Goal: Task Accomplishment & Management: Manage account settings

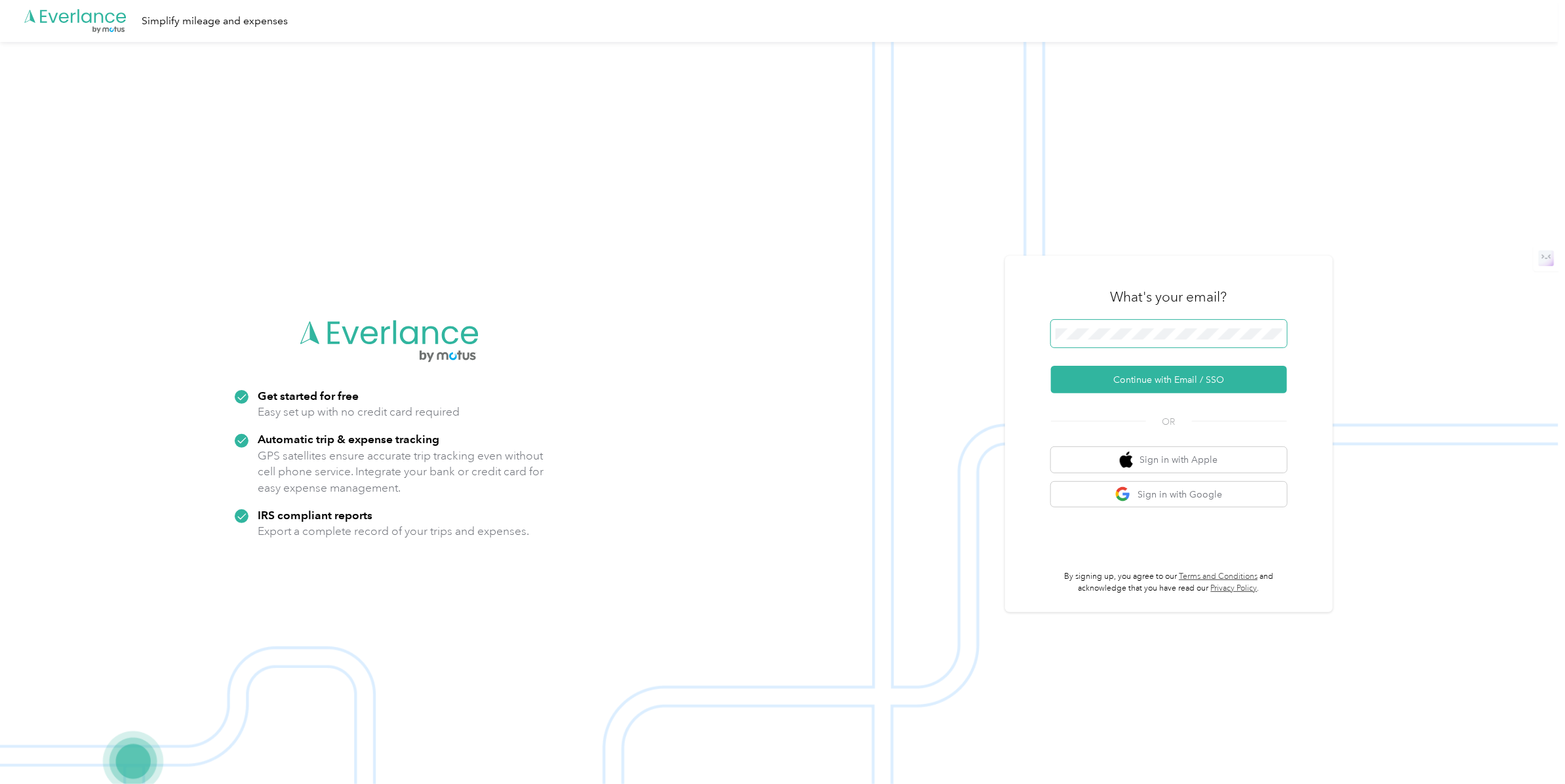
click at [1178, 324] on span at bounding box center [1169, 333] width 236 height 28
click at [1171, 377] on button "Continue with Email / SSO" at bounding box center [1169, 379] width 236 height 28
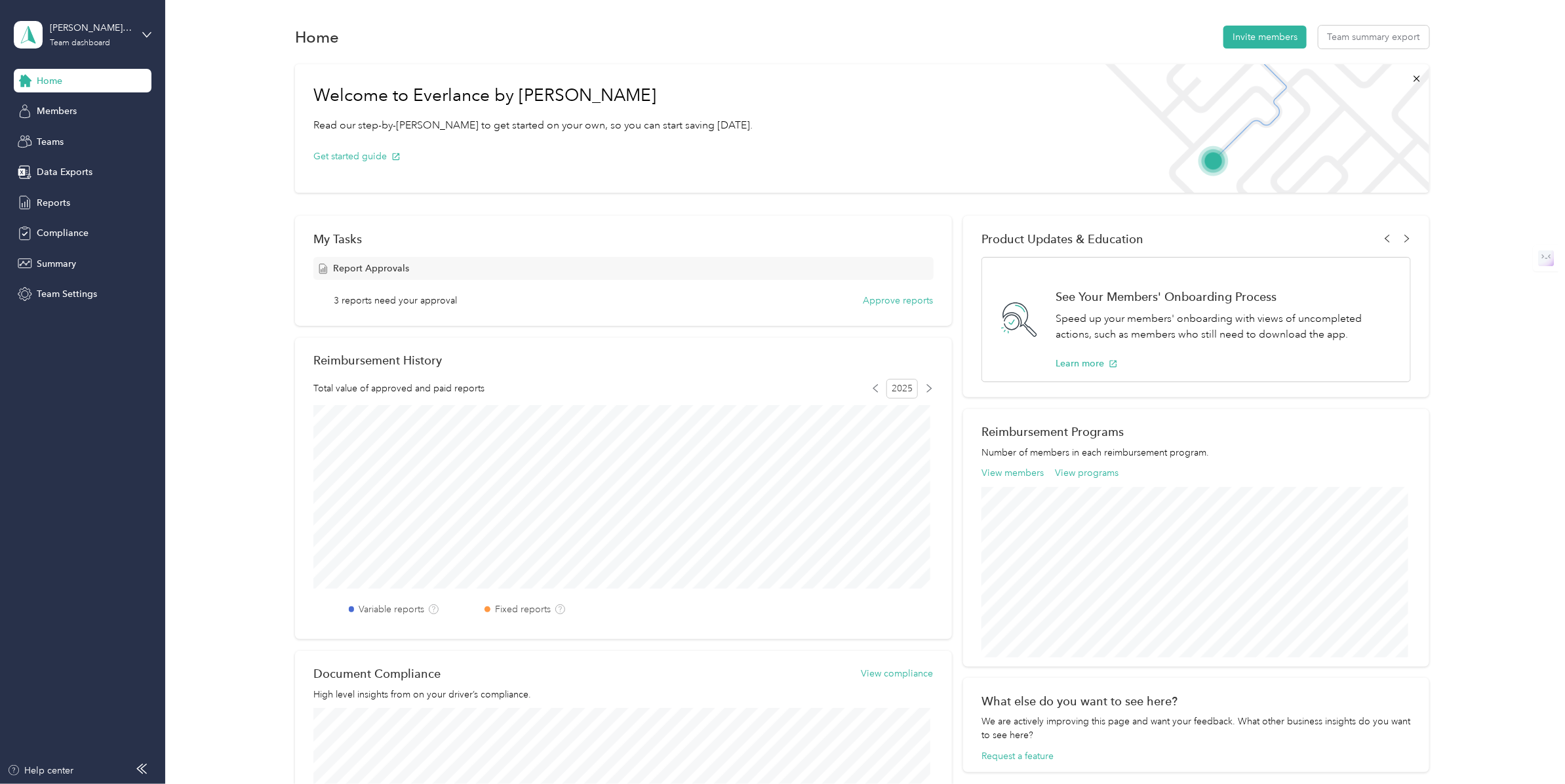
click at [76, 85] on div "Home" at bounding box center [83, 80] width 138 height 24
click at [138, 34] on div "[PERSON_NAME][EMAIL_ADDRESS][PERSON_NAME][DOMAIN_NAME] Team dashboard" at bounding box center [83, 34] width 138 height 46
click at [96, 138] on div "Personal dashboard" at bounding box center [67, 138] width 83 height 14
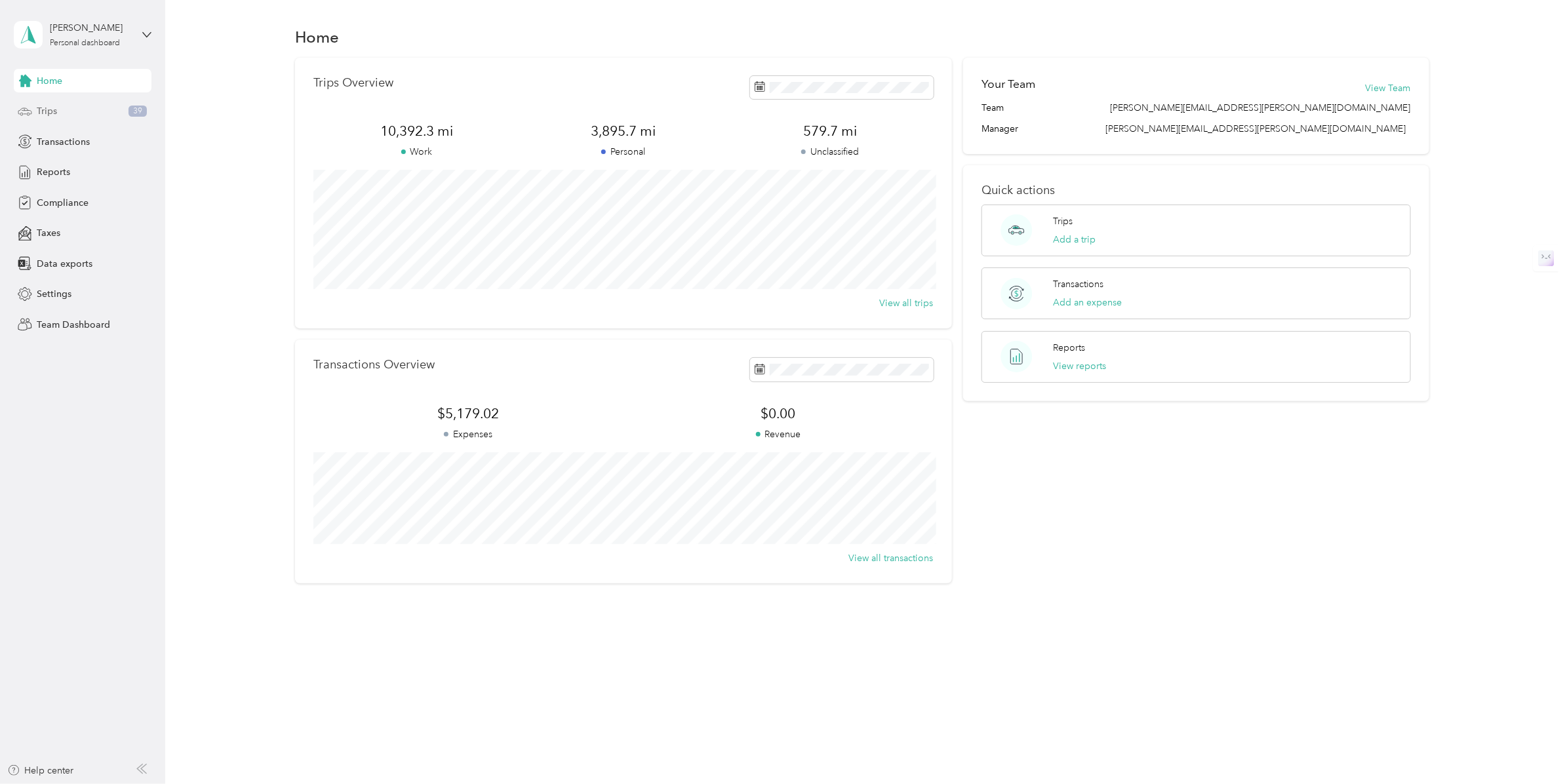
click at [57, 105] on div "Trips 39" at bounding box center [83, 111] width 138 height 24
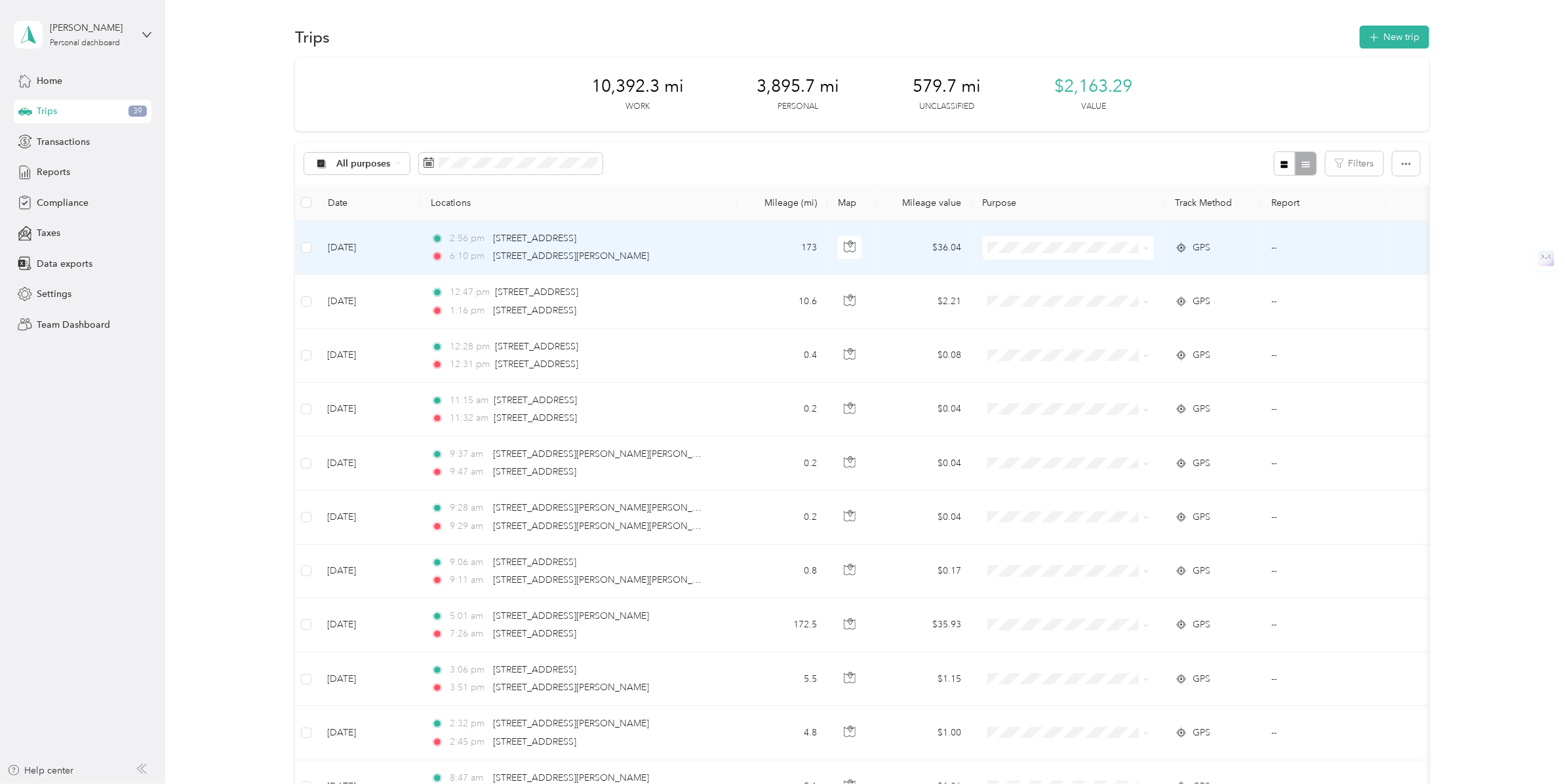
click at [1013, 273] on td at bounding box center [1069, 248] width 193 height 53
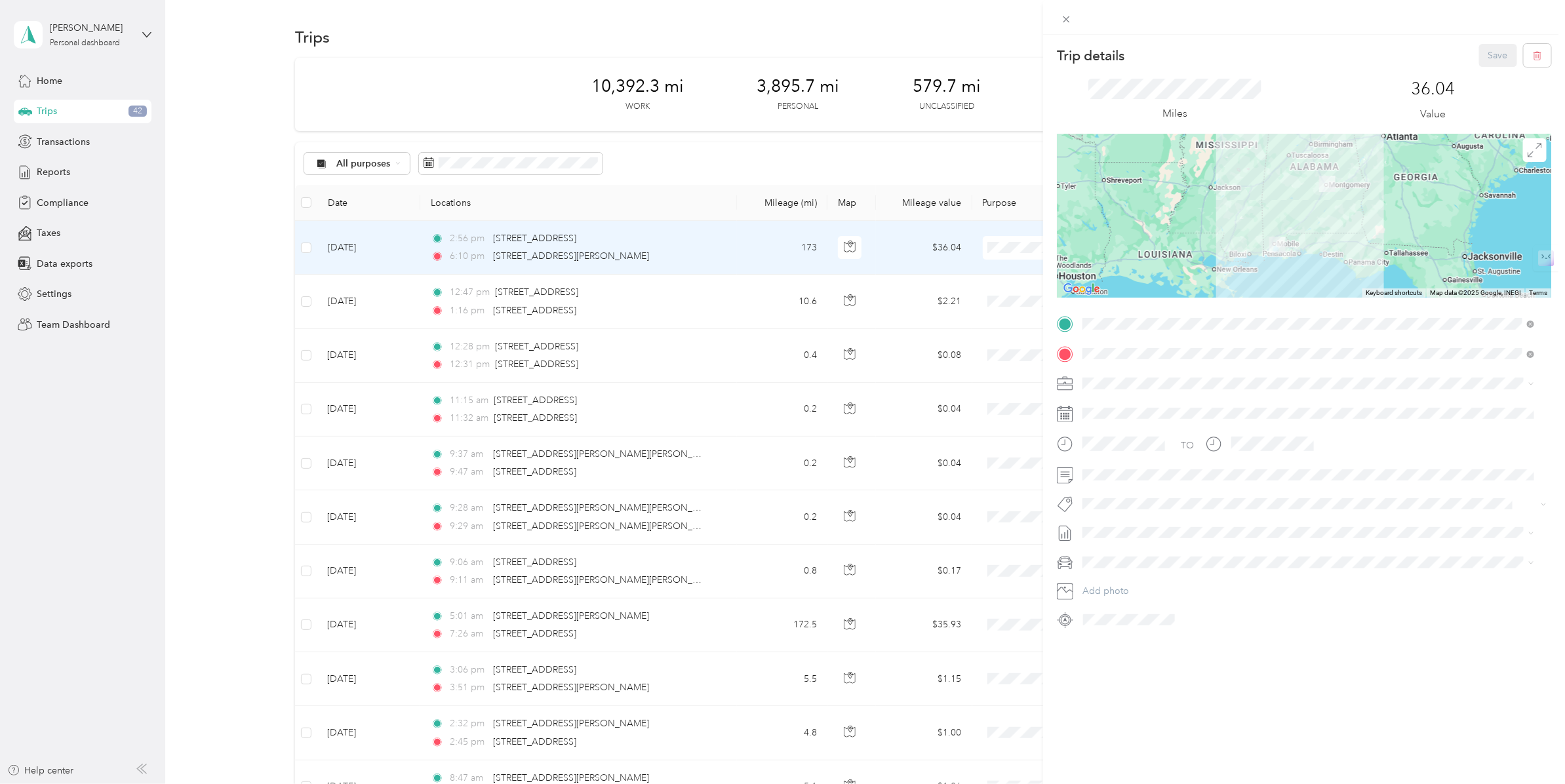
click at [1011, 247] on div "Trip details Save This trip cannot be edited because it is either under review,…" at bounding box center [782, 392] width 1565 height 784
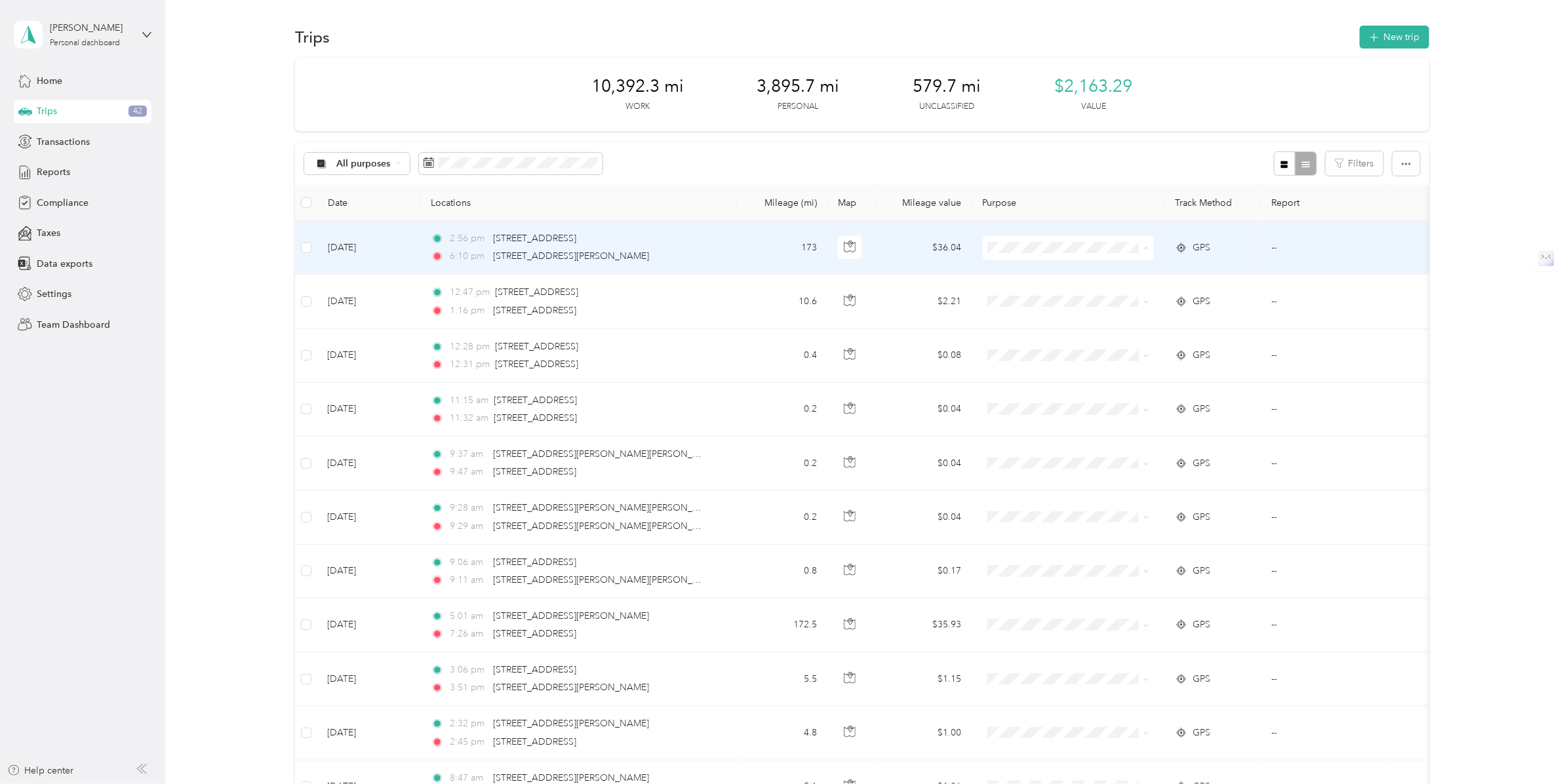
click at [1066, 275] on li "Convergint Technologies" at bounding box center [1067, 272] width 172 height 23
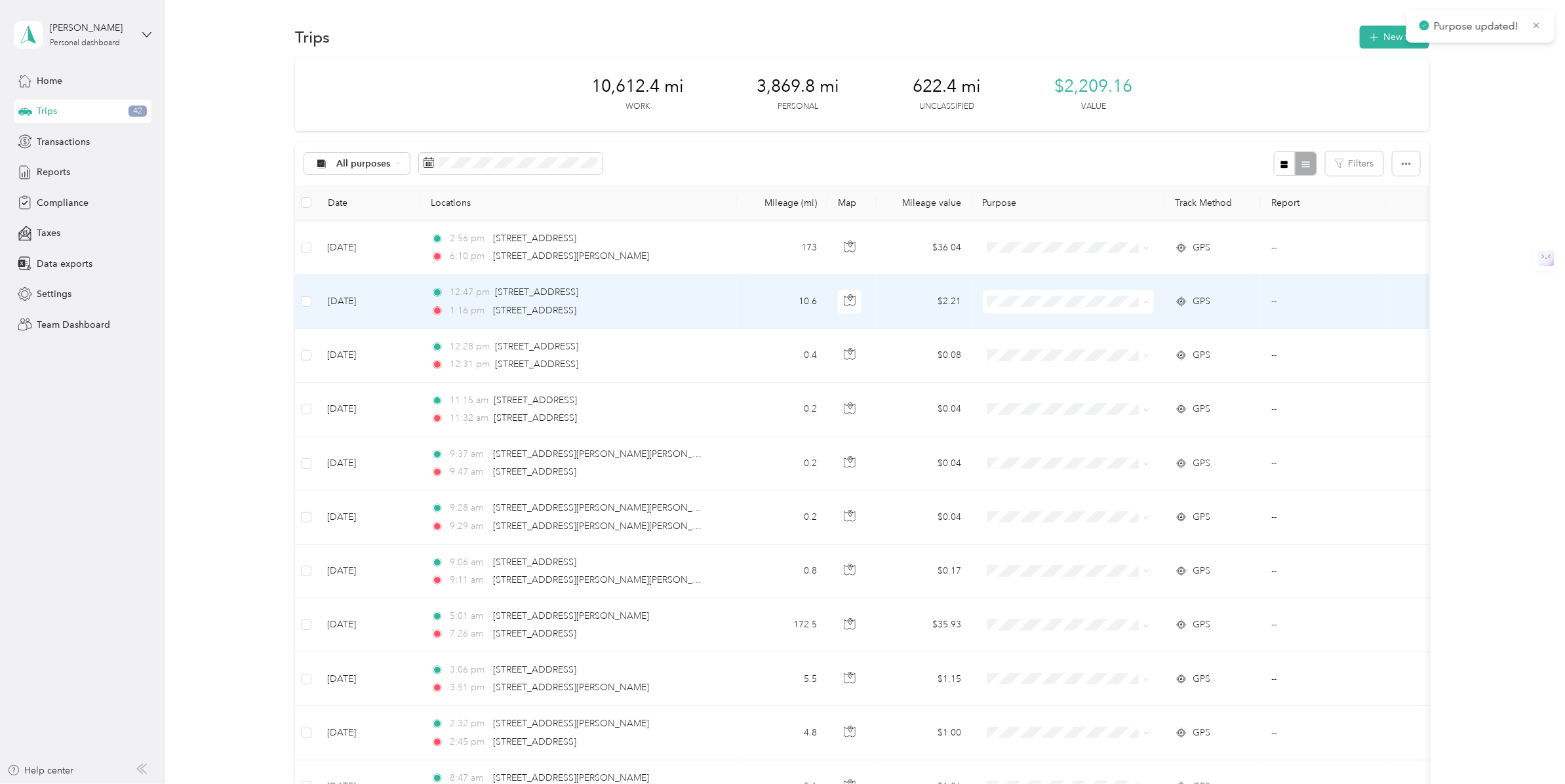
click at [1065, 329] on span "Convergint Technologies" at bounding box center [1080, 326] width 130 height 14
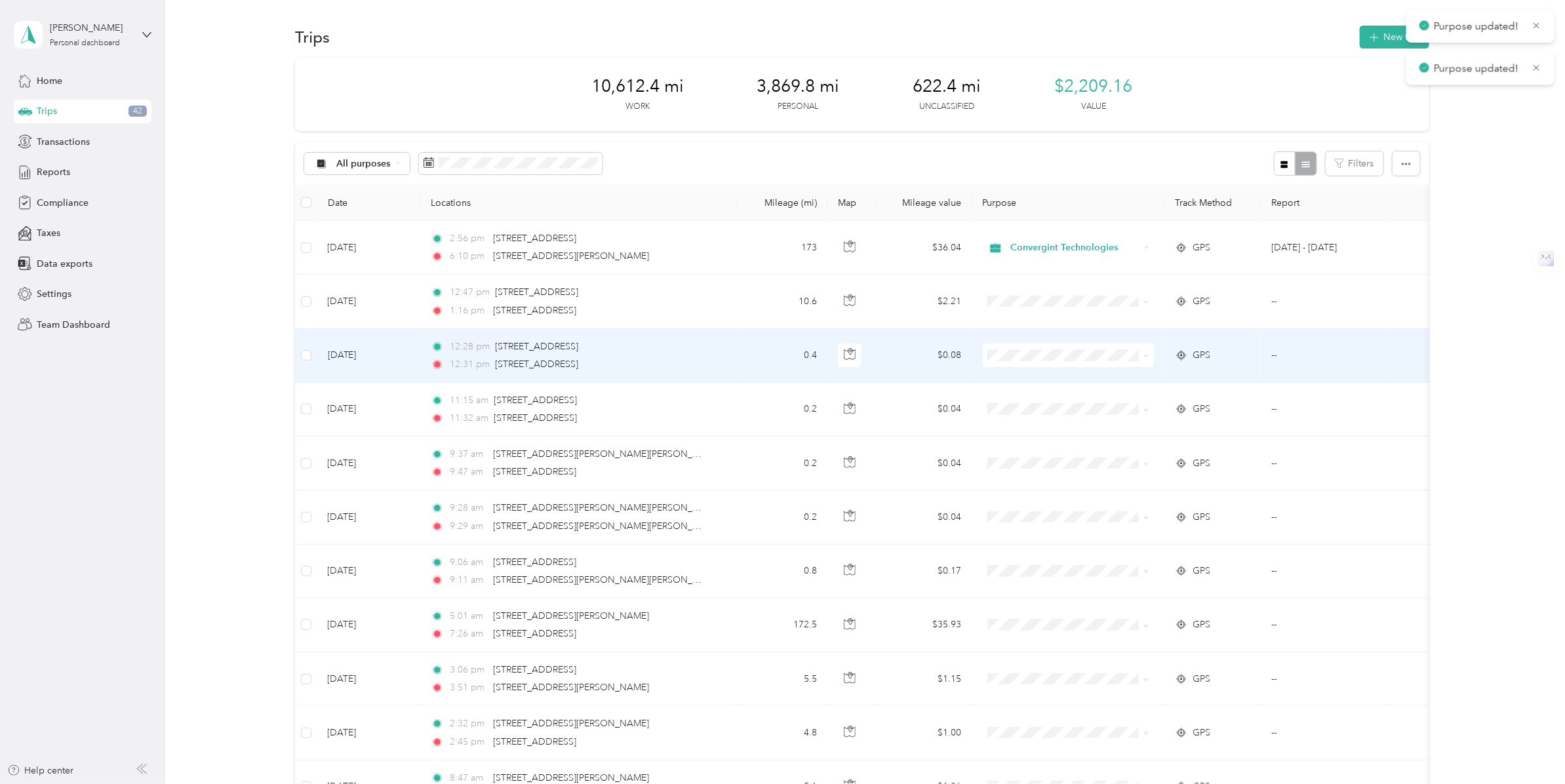
click at [1047, 345] on span at bounding box center [1068, 355] width 172 height 24
click at [1065, 371] on li "Convergint Technologies" at bounding box center [1067, 374] width 172 height 23
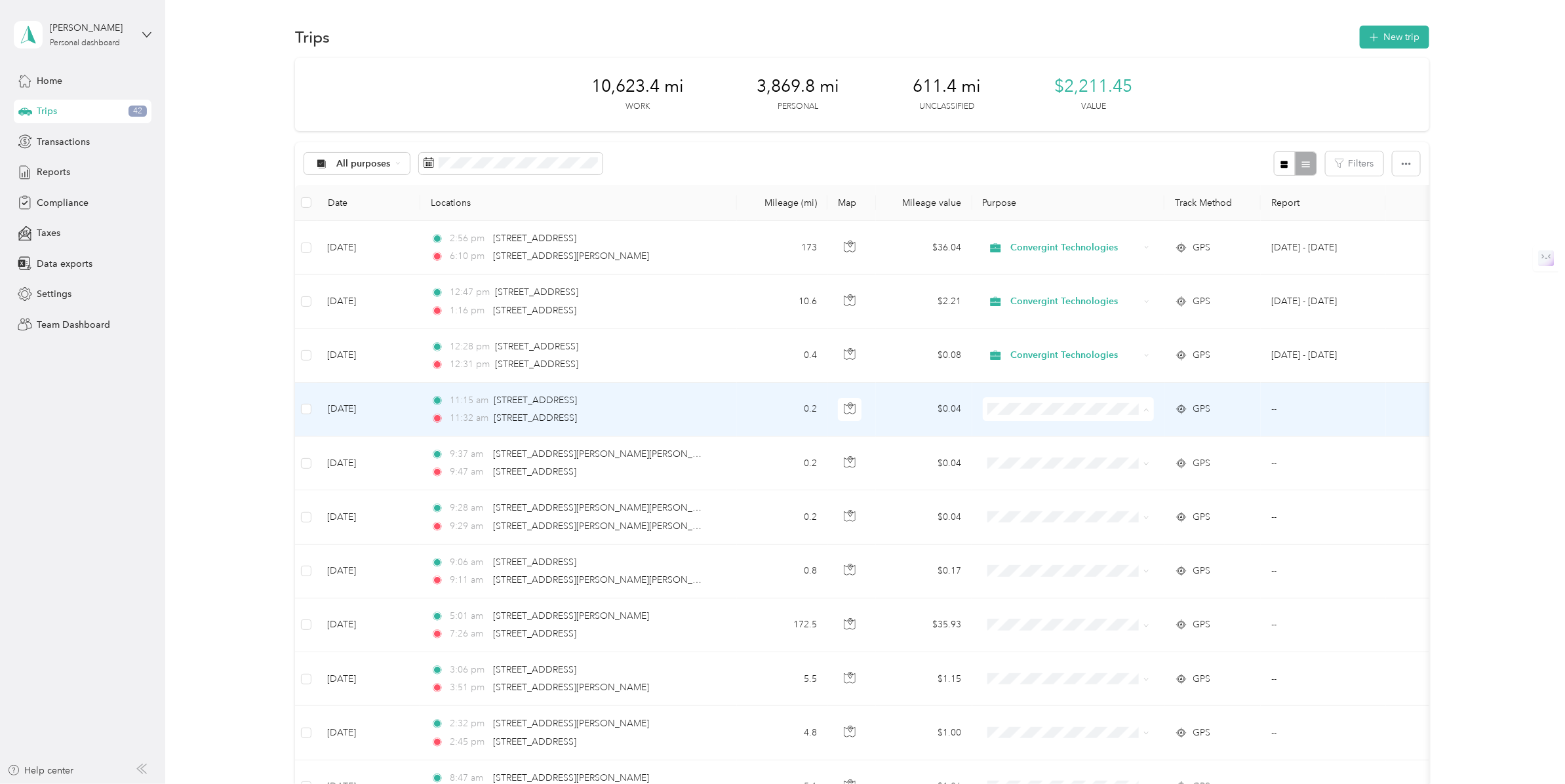
click at [1050, 435] on span "Convergint Technologies" at bounding box center [1080, 435] width 130 height 14
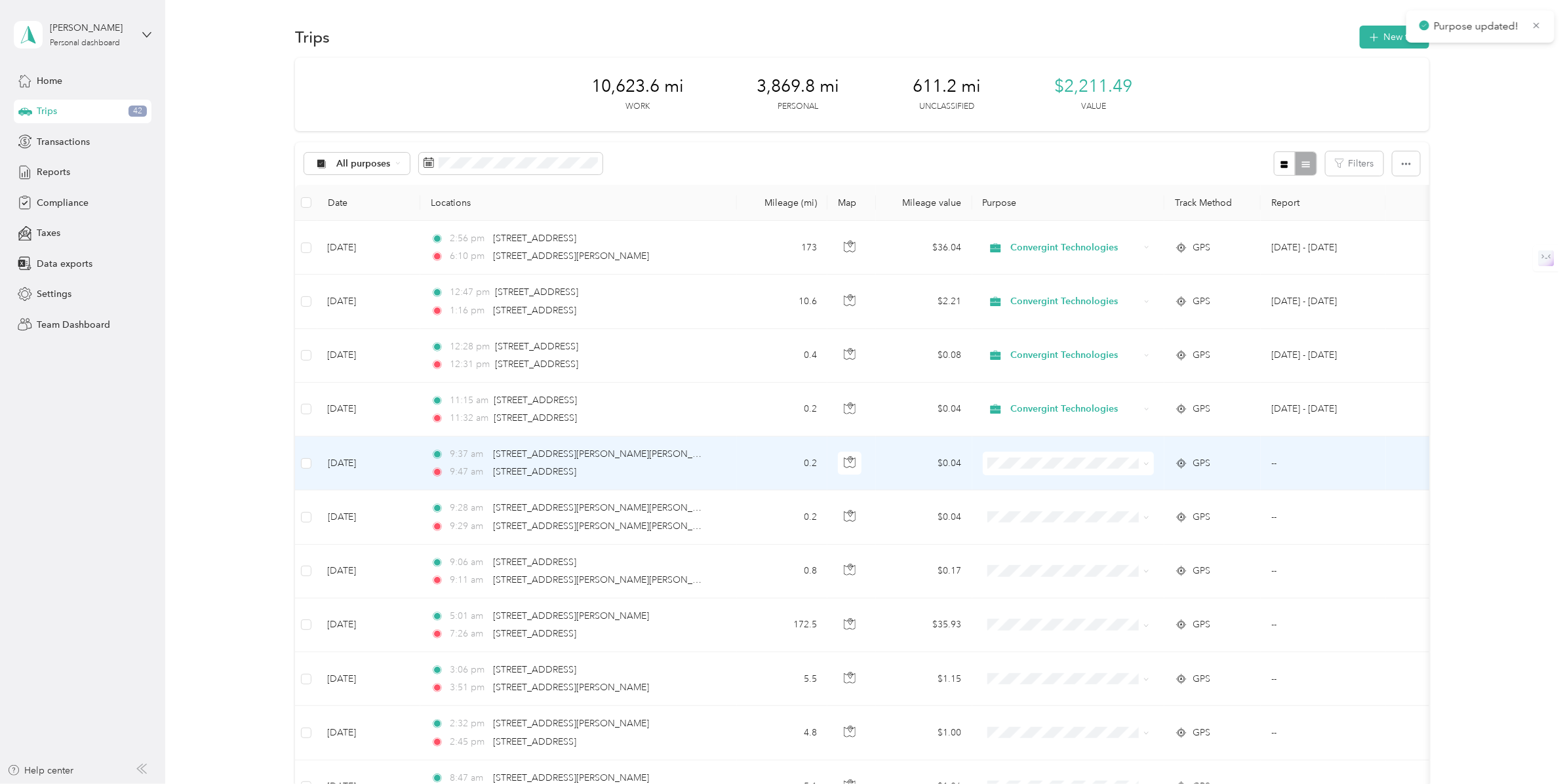
click at [1019, 484] on span "Convergint Technologies" at bounding box center [1080, 485] width 130 height 14
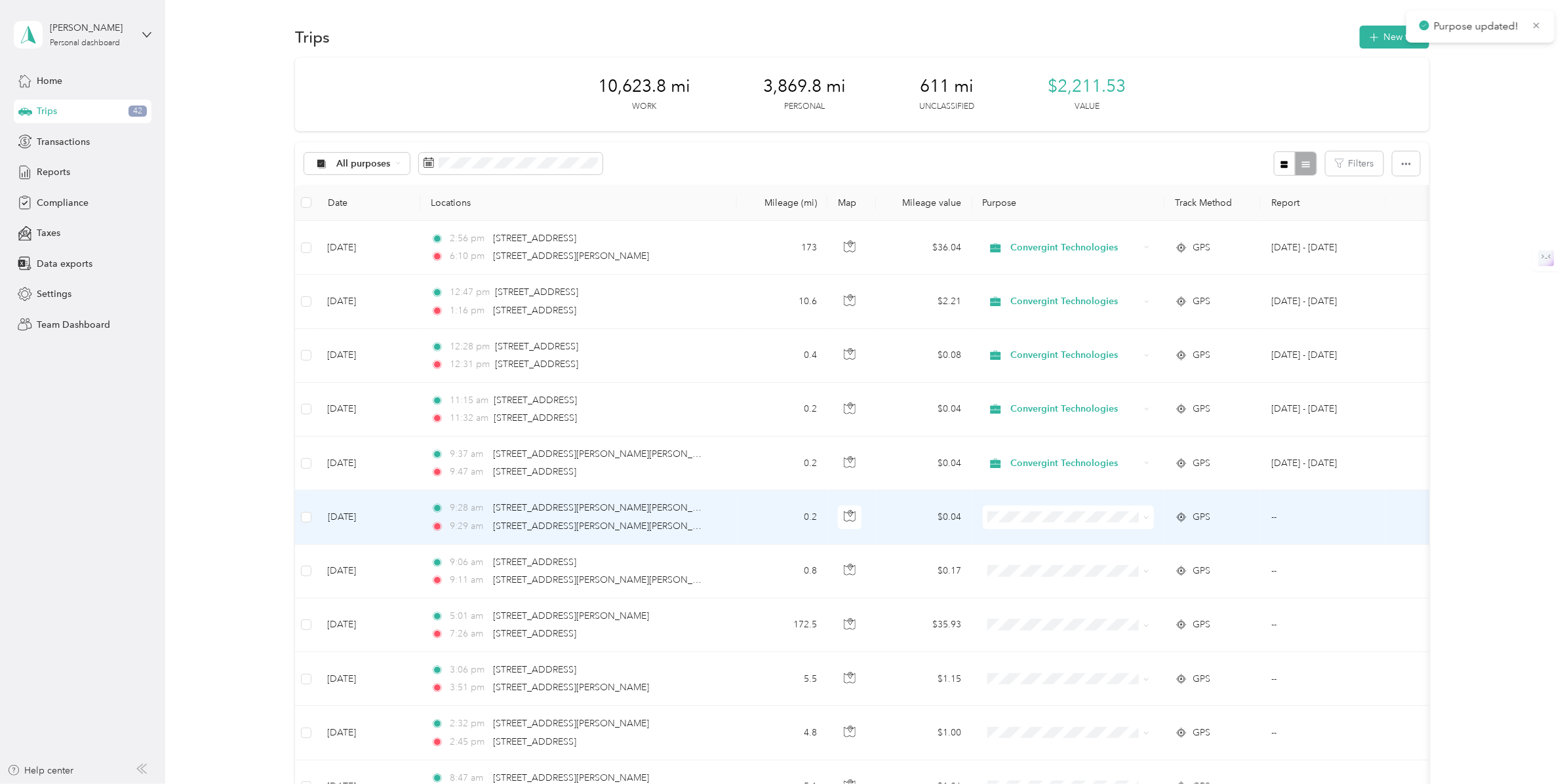
click at [1028, 534] on li "Convergint Technologies" at bounding box center [1067, 543] width 172 height 23
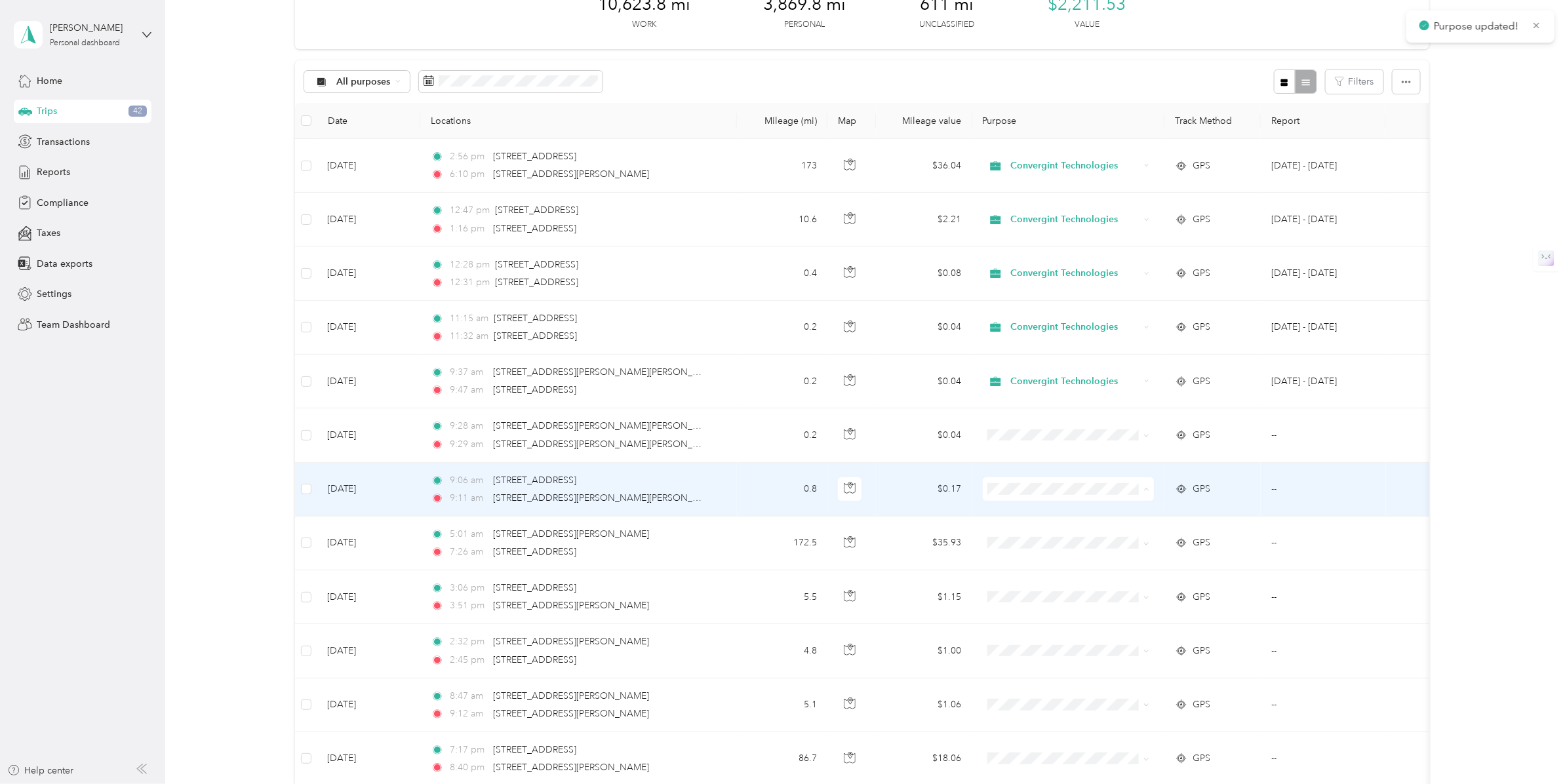
click at [1037, 513] on span "Convergint Technologies" at bounding box center [1080, 515] width 130 height 14
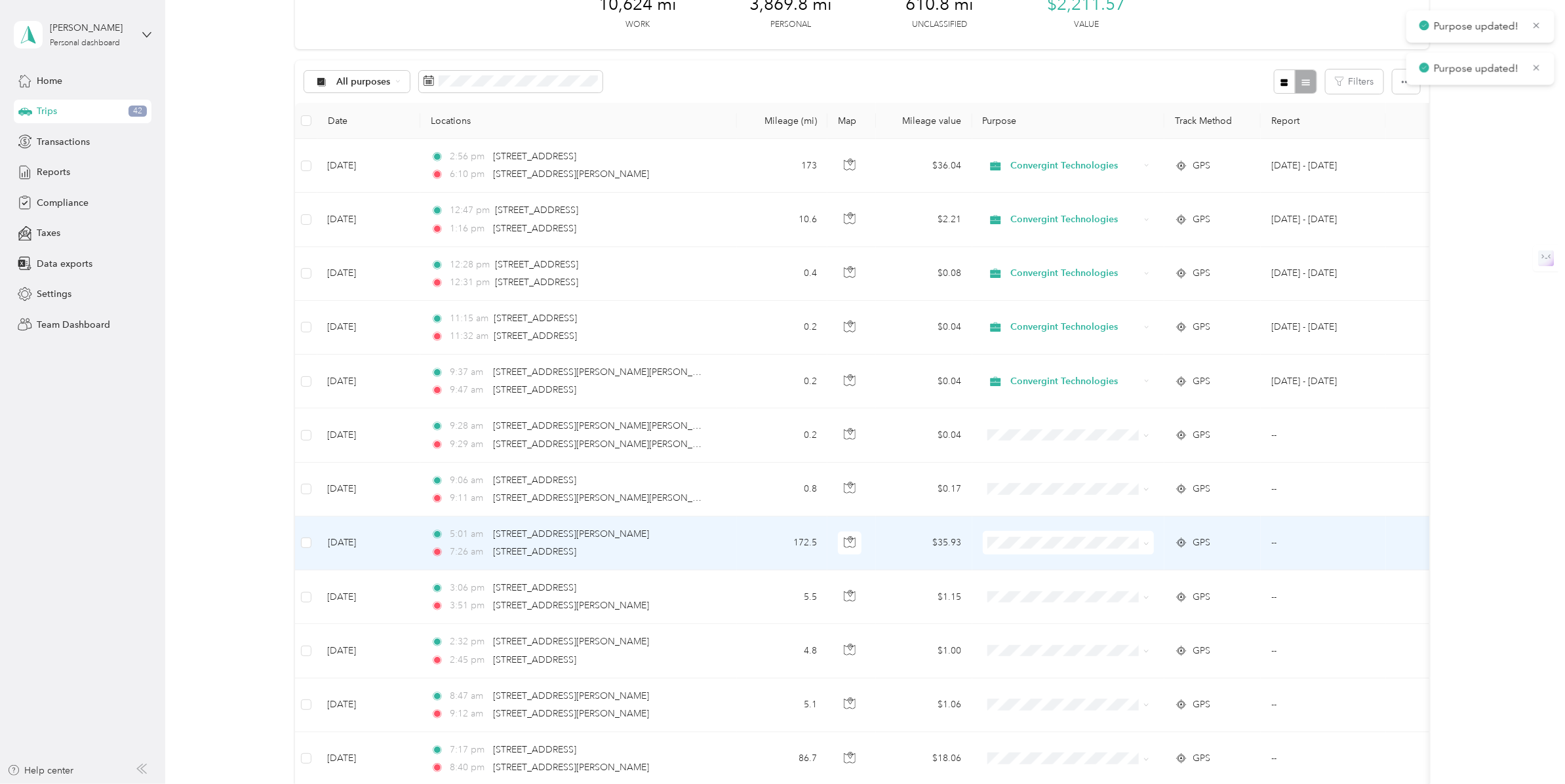
scroll to position [164, 0]
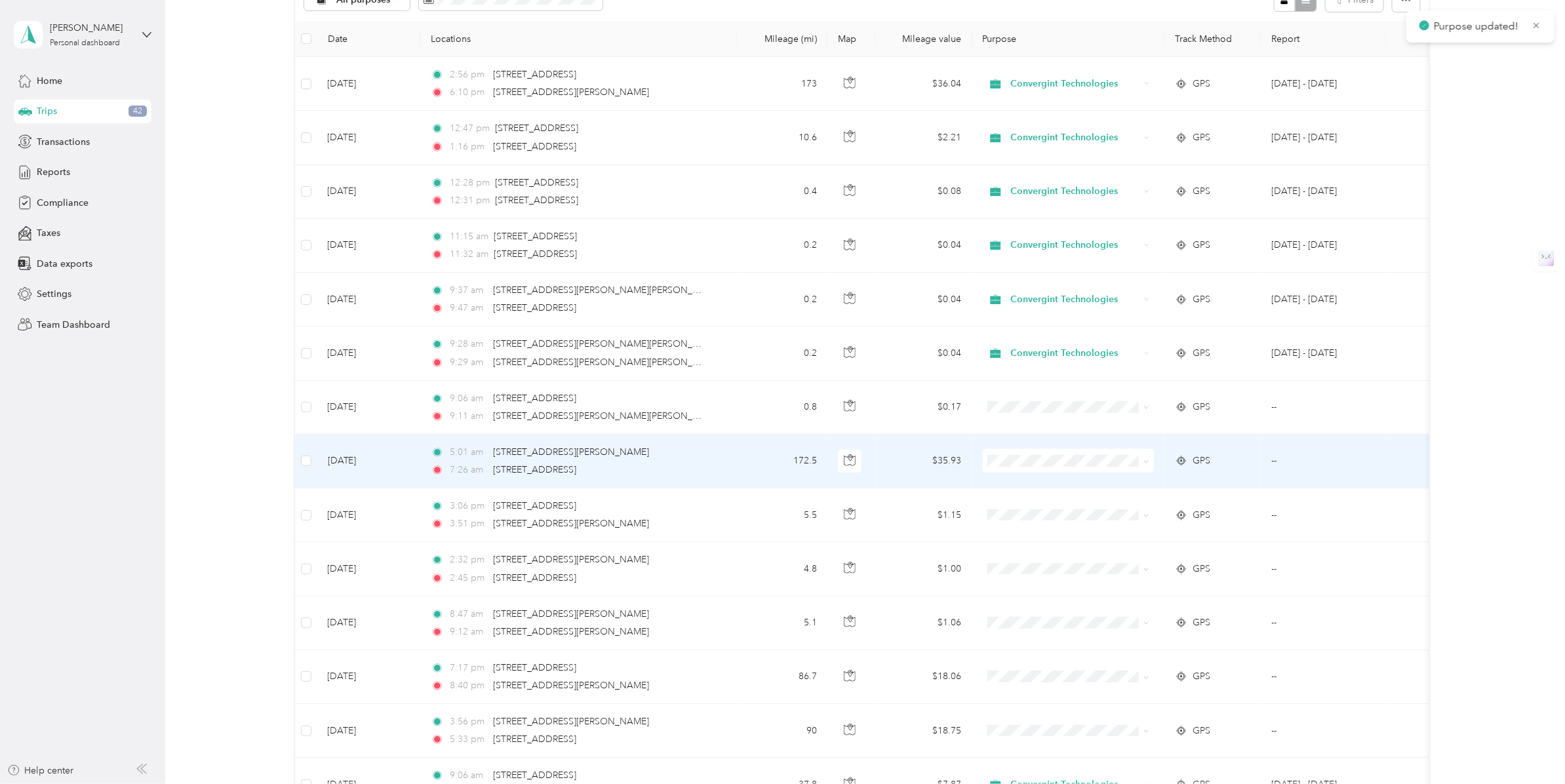
click at [1046, 484] on span "Convergint Technologies" at bounding box center [1080, 487] width 130 height 14
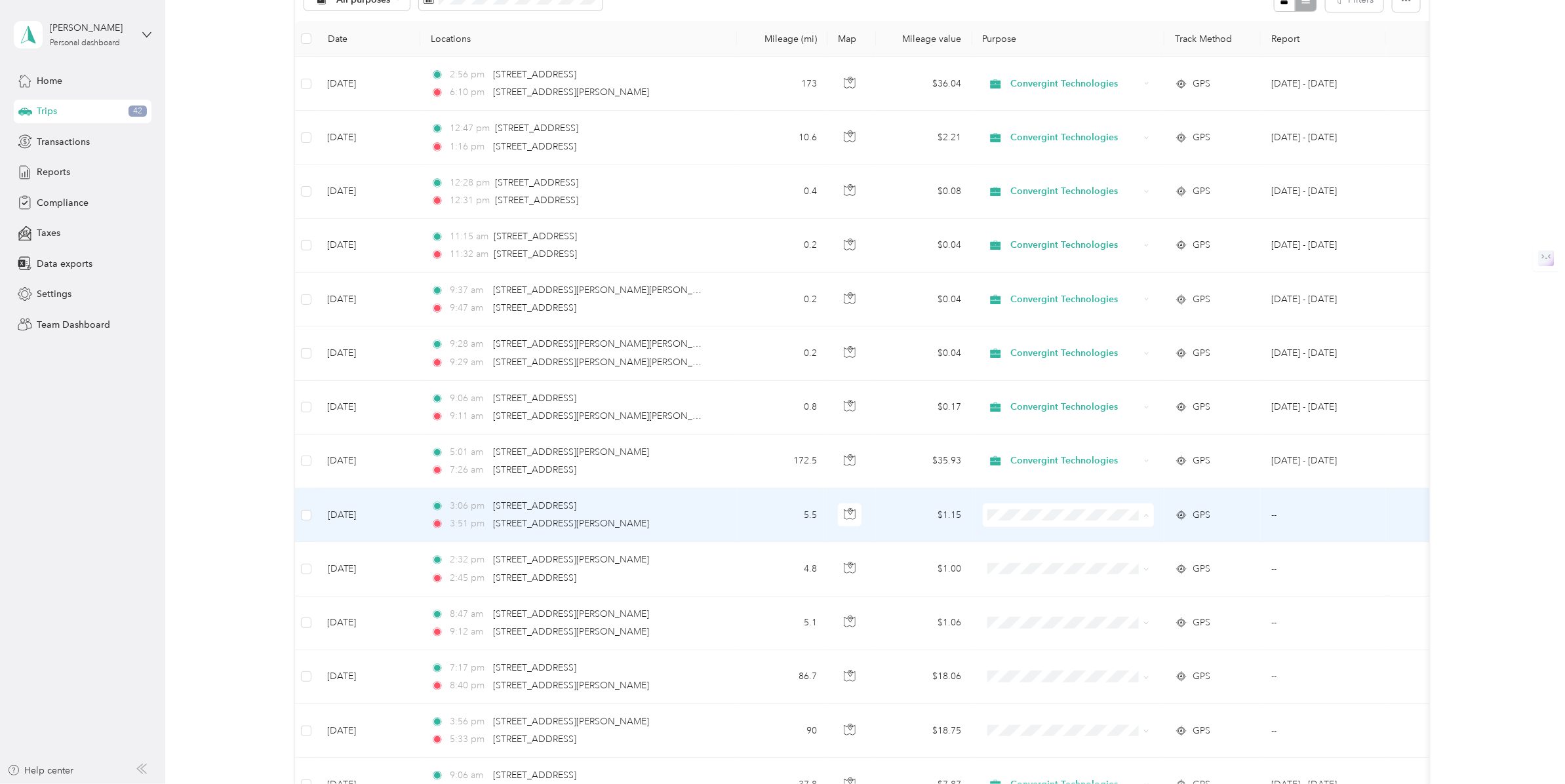
click at [1033, 559] on span "Personal" at bounding box center [1080, 564] width 130 height 14
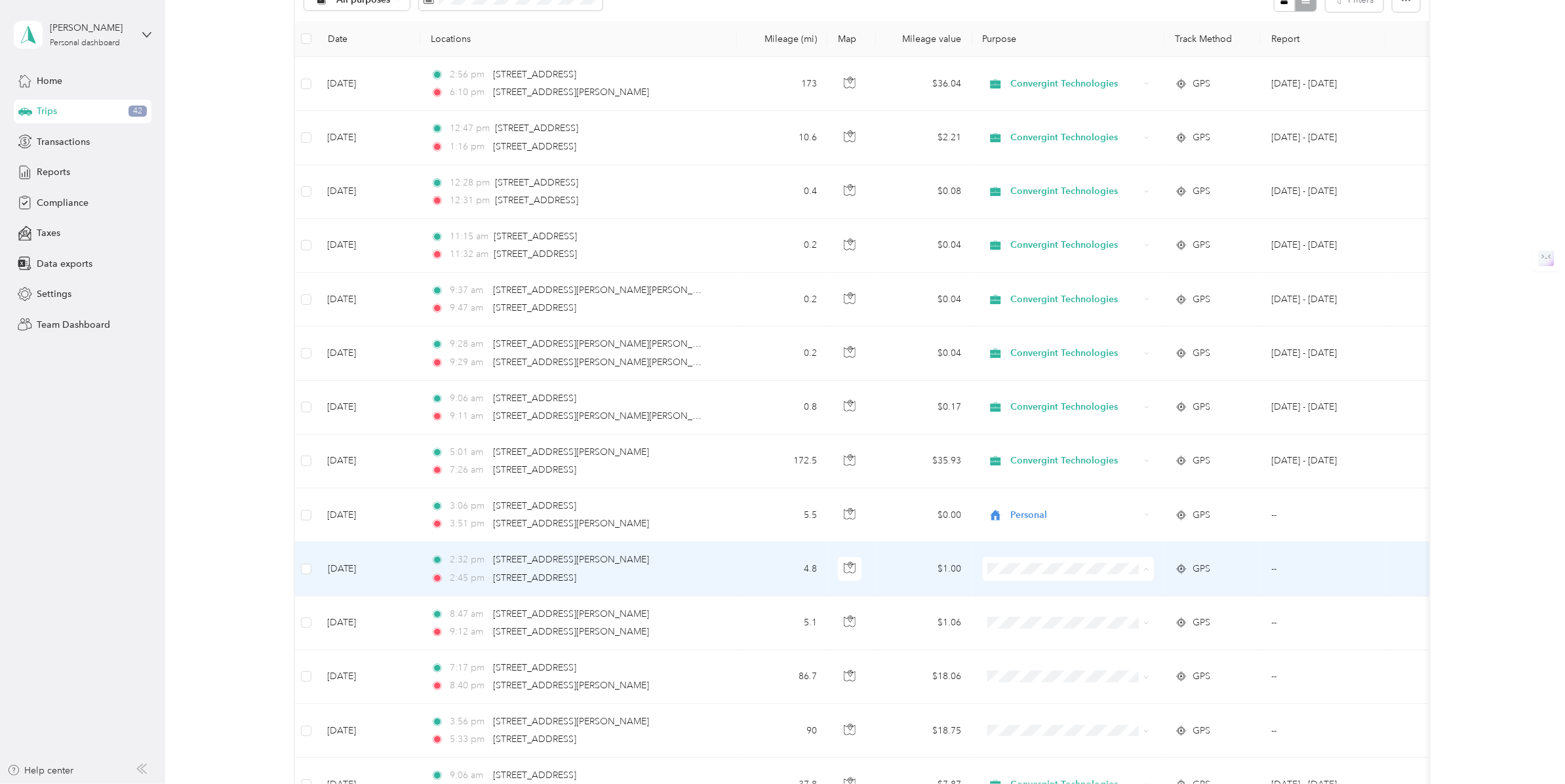
click at [1075, 593] on span "Convergint Technologies" at bounding box center [1080, 594] width 130 height 14
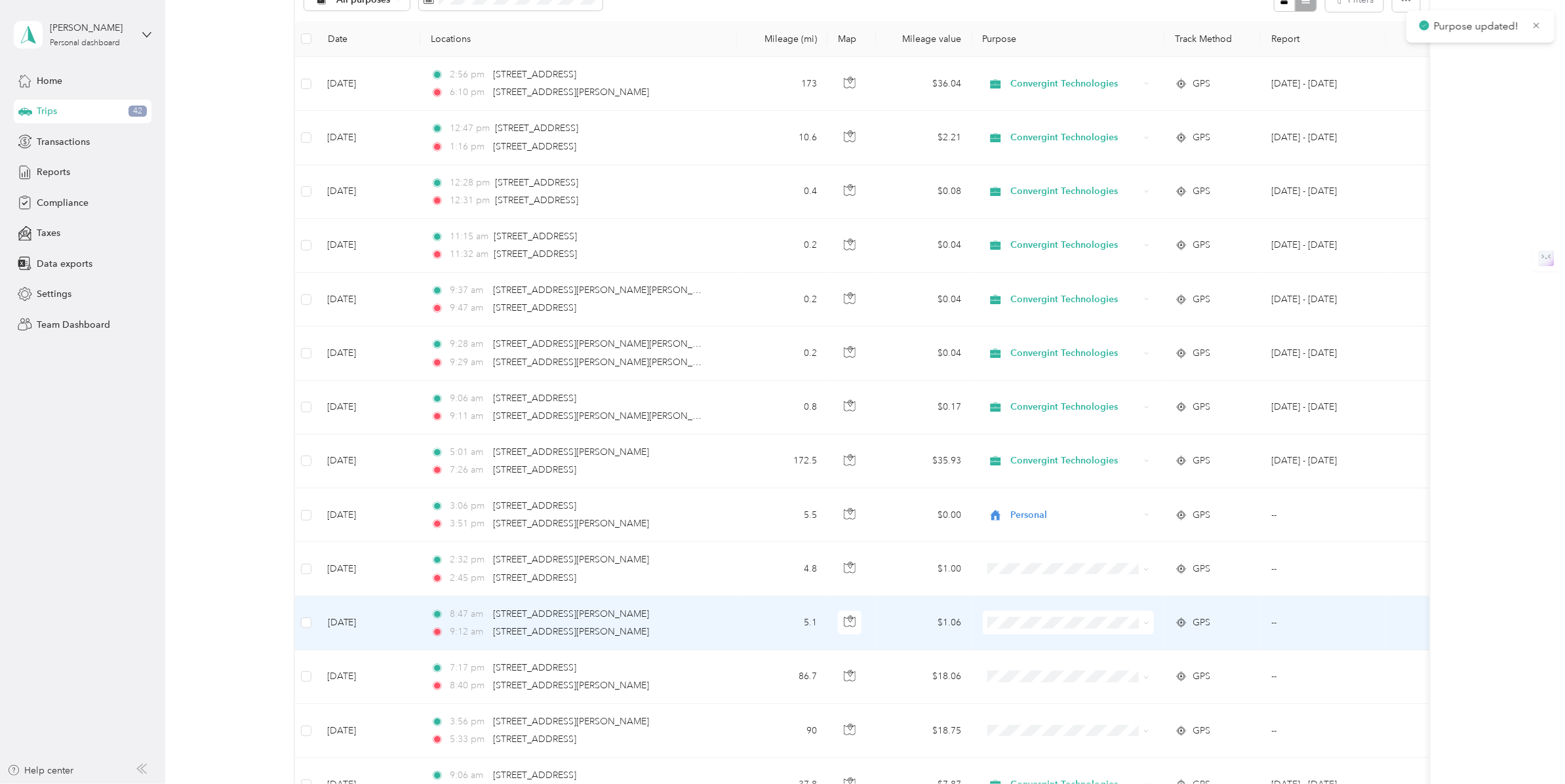
click at [1054, 614] on span at bounding box center [1068, 622] width 172 height 24
click at [1059, 666] on span "Personal" at bounding box center [1080, 671] width 130 height 14
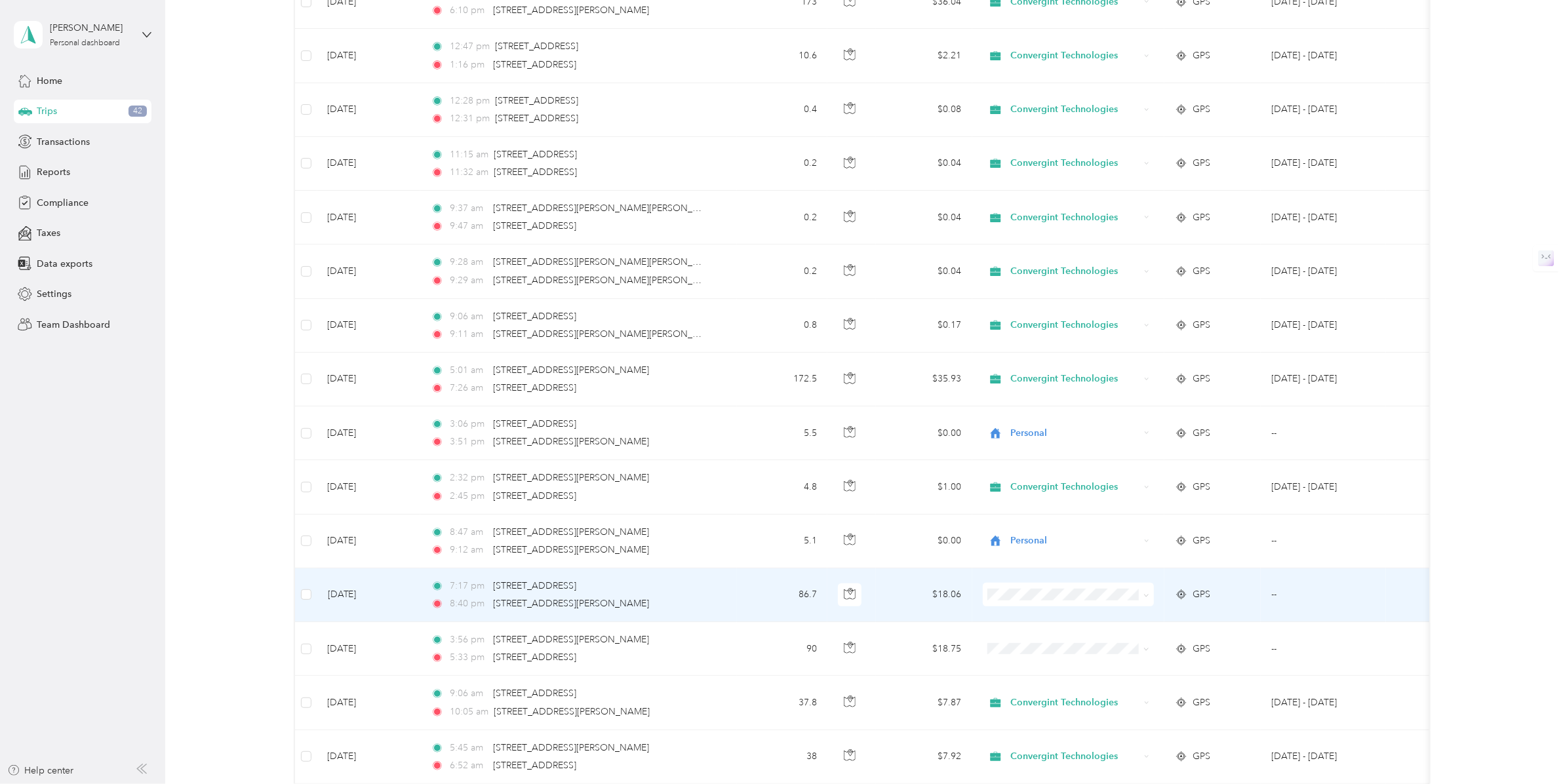
click at [1047, 619] on span "Convergint Technologies" at bounding box center [1080, 618] width 130 height 14
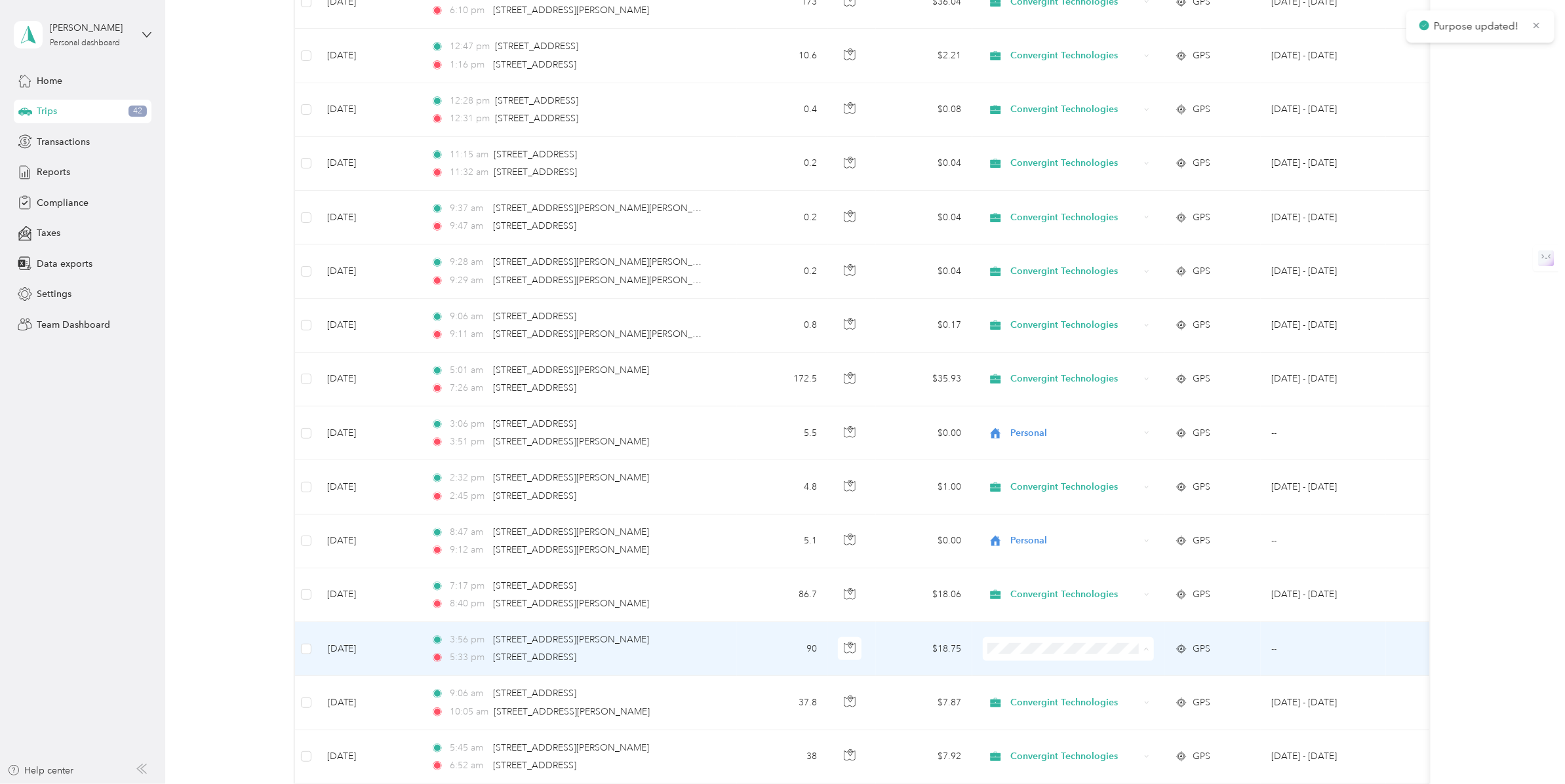
click at [1050, 672] on span "Convergint Technologies" at bounding box center [1080, 675] width 130 height 14
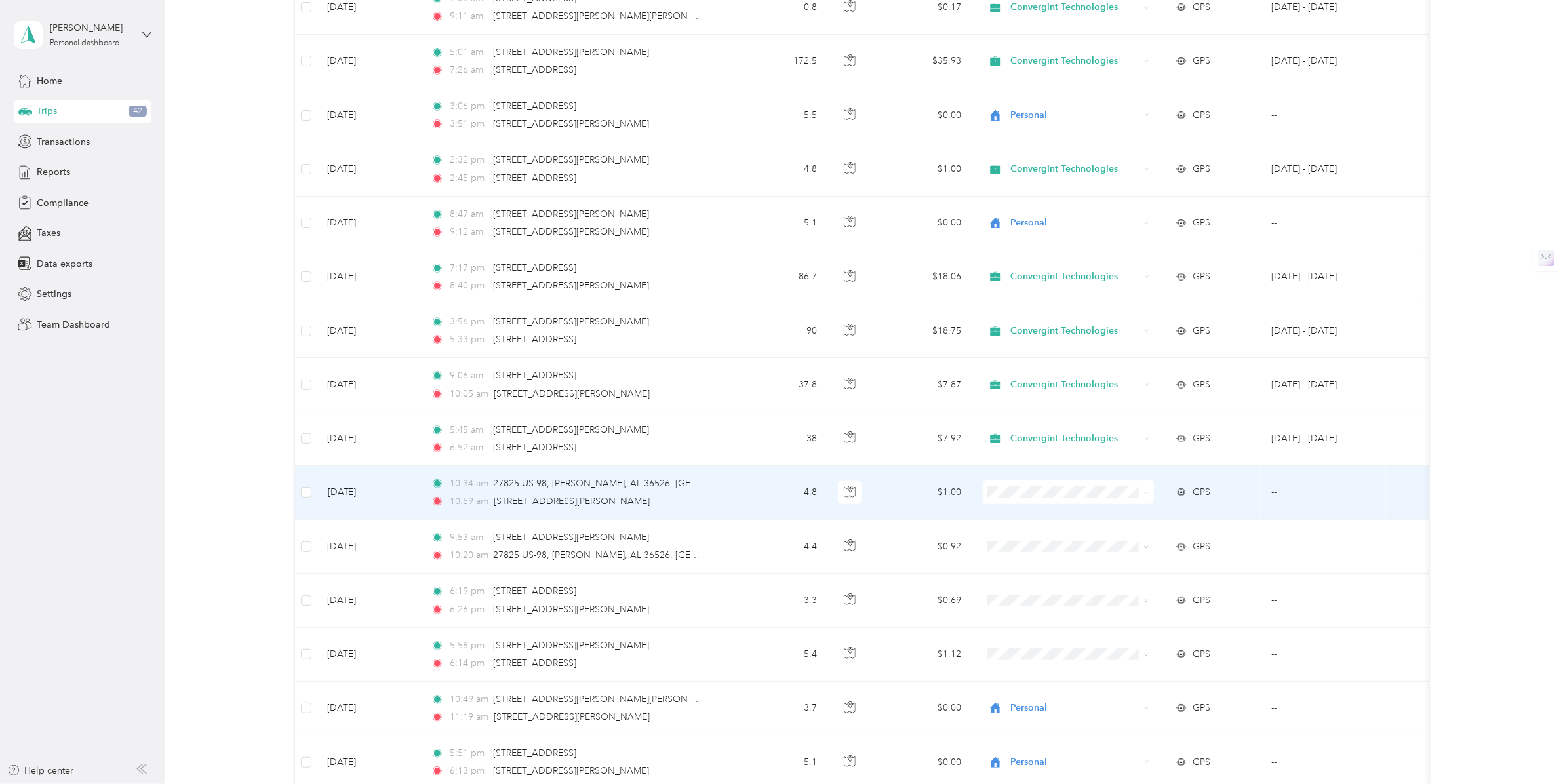
scroll to position [901, 0]
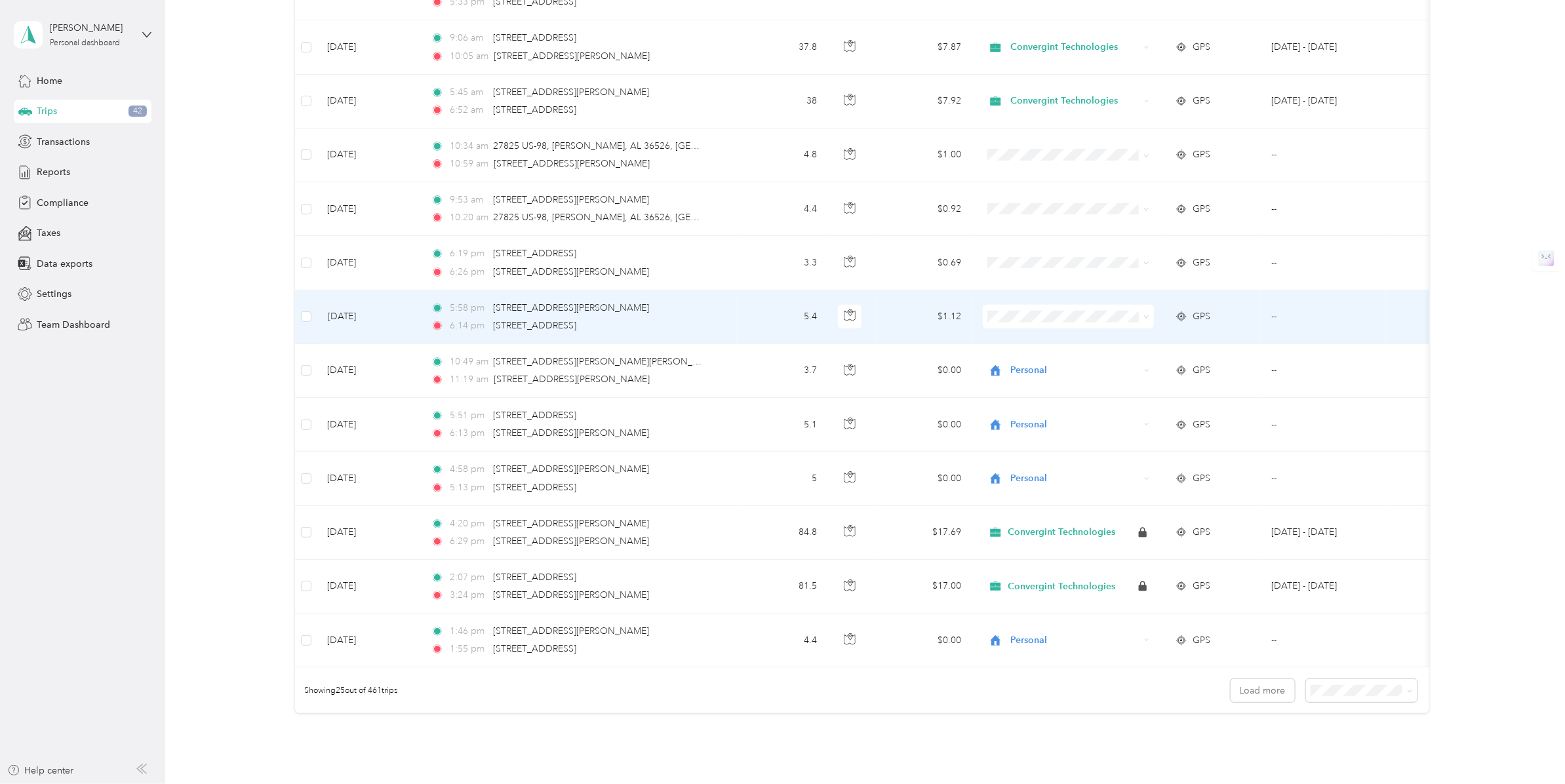
click at [1037, 361] on span "Personal" at bounding box center [1080, 362] width 130 height 14
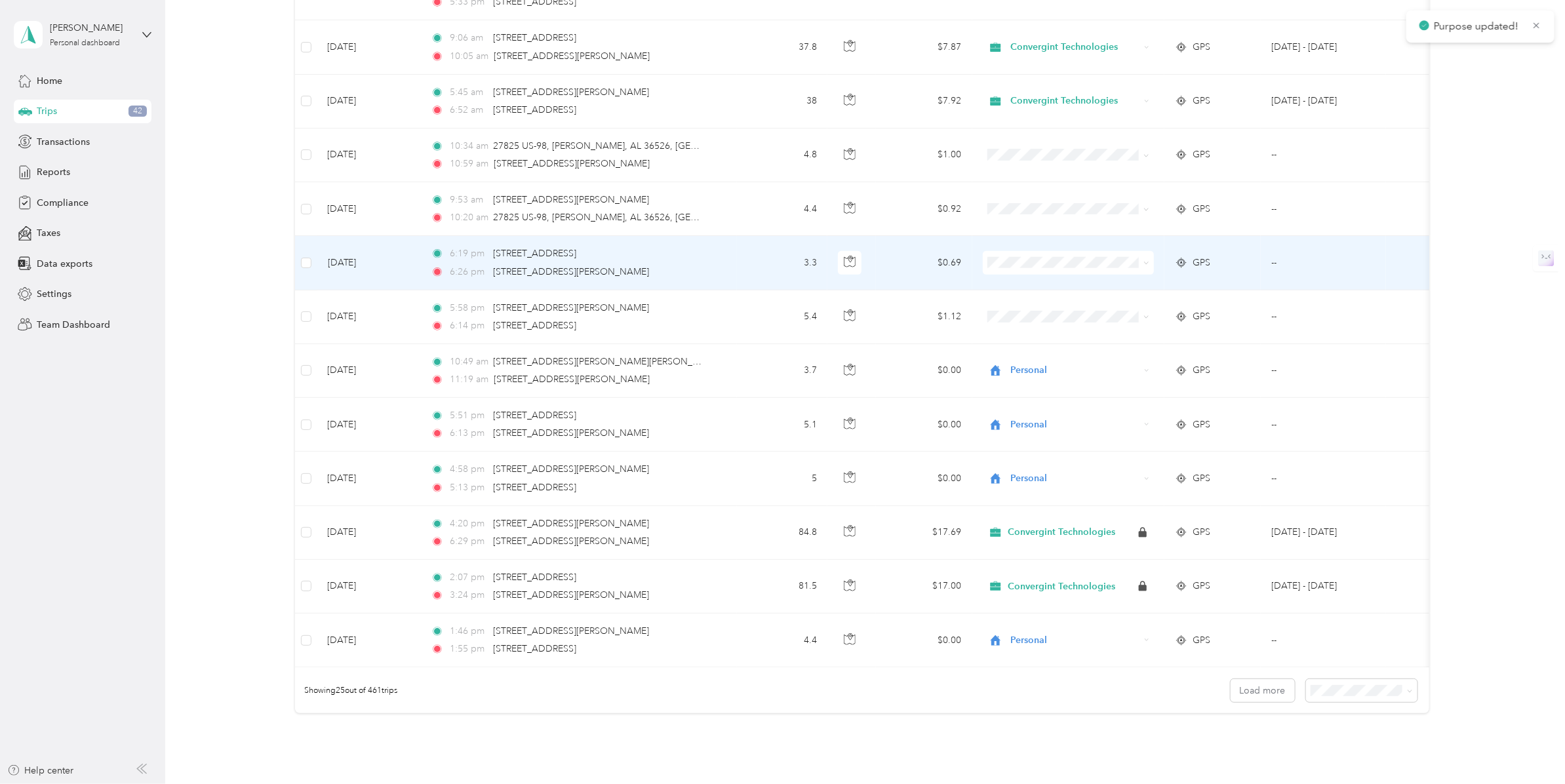
click at [1018, 310] on span "Personal" at bounding box center [1080, 312] width 130 height 14
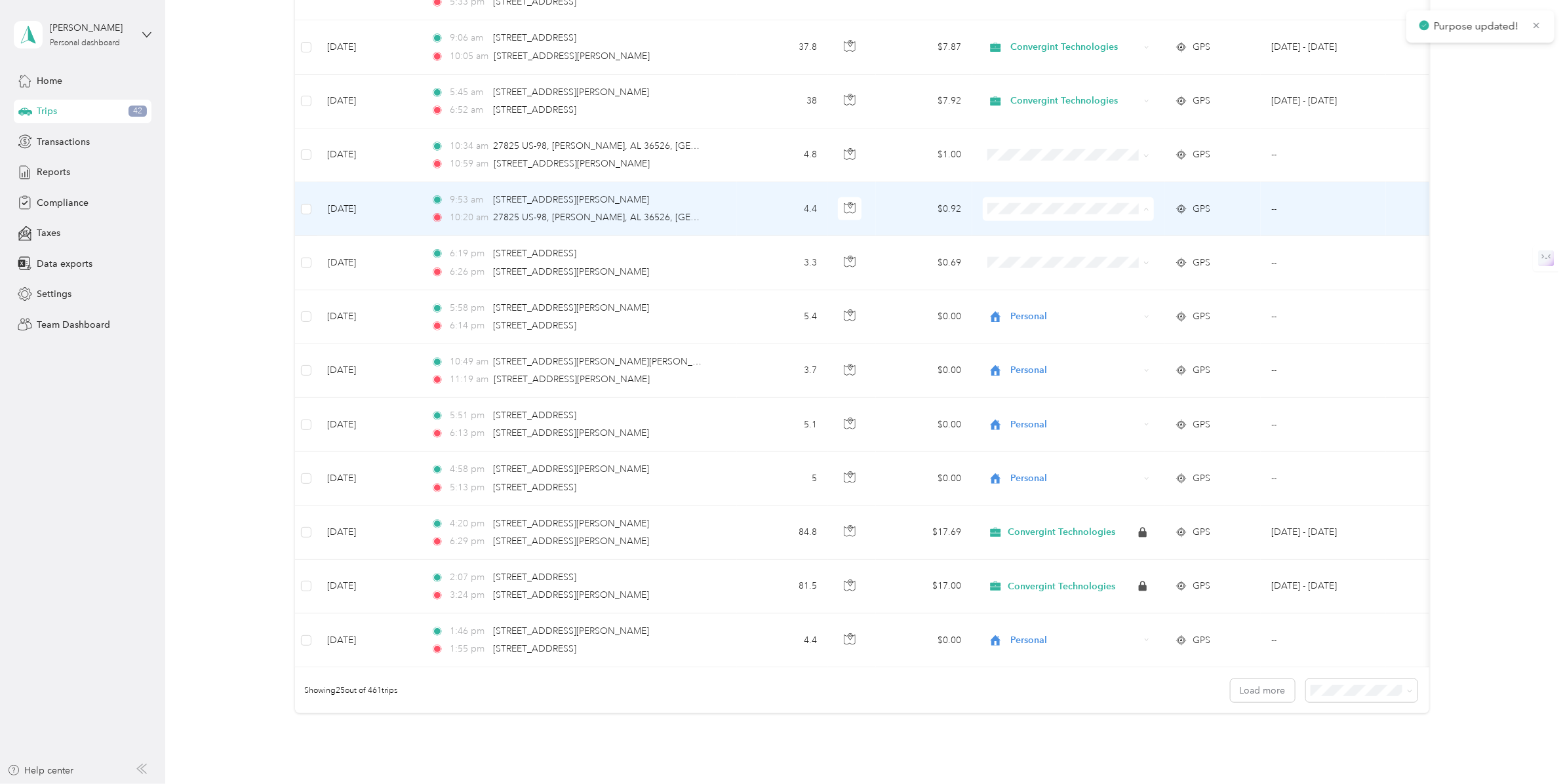
click at [1011, 259] on span "Personal" at bounding box center [1067, 259] width 154 height 14
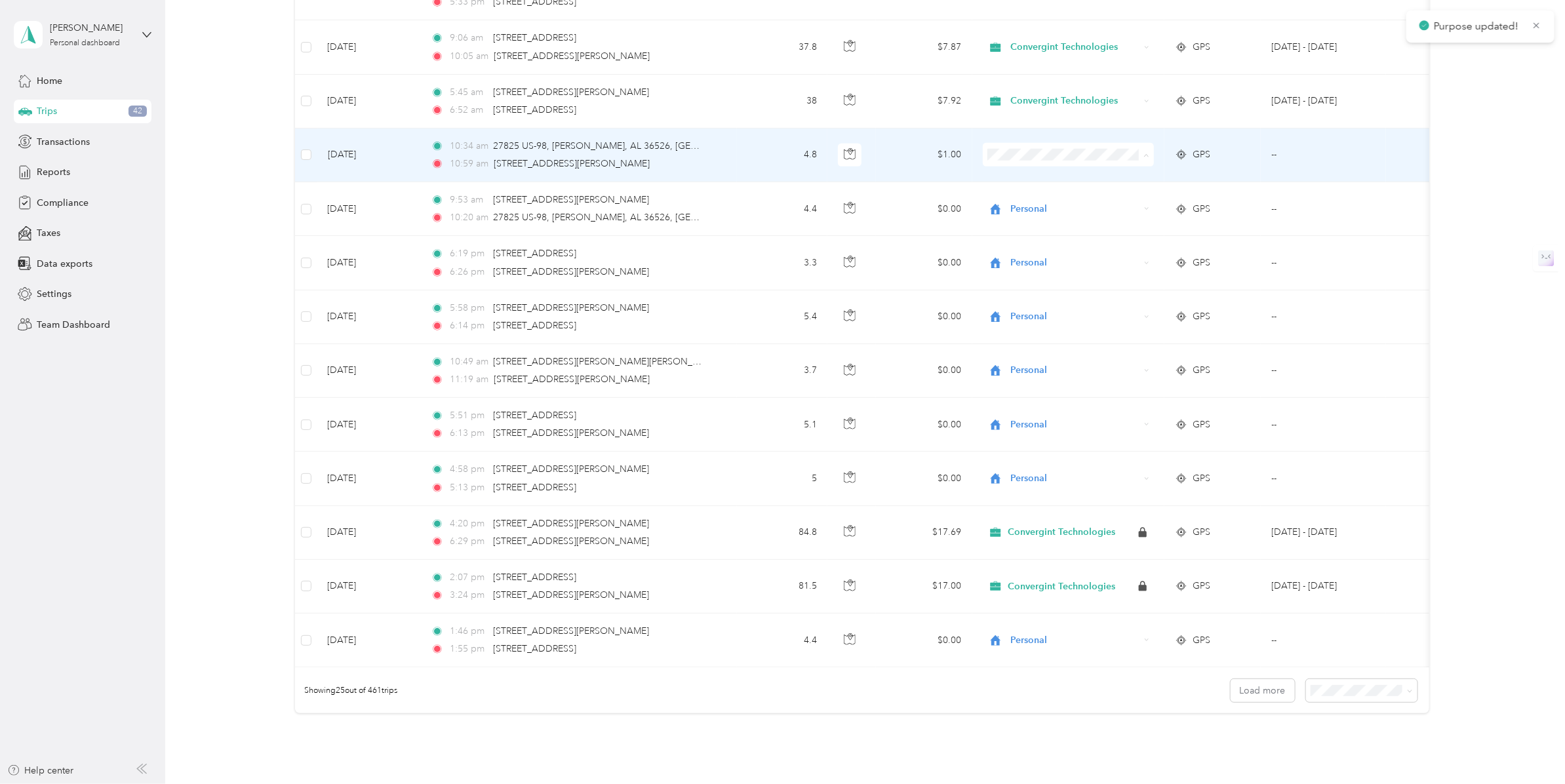
click at [1016, 207] on span "Personal" at bounding box center [1080, 205] width 130 height 14
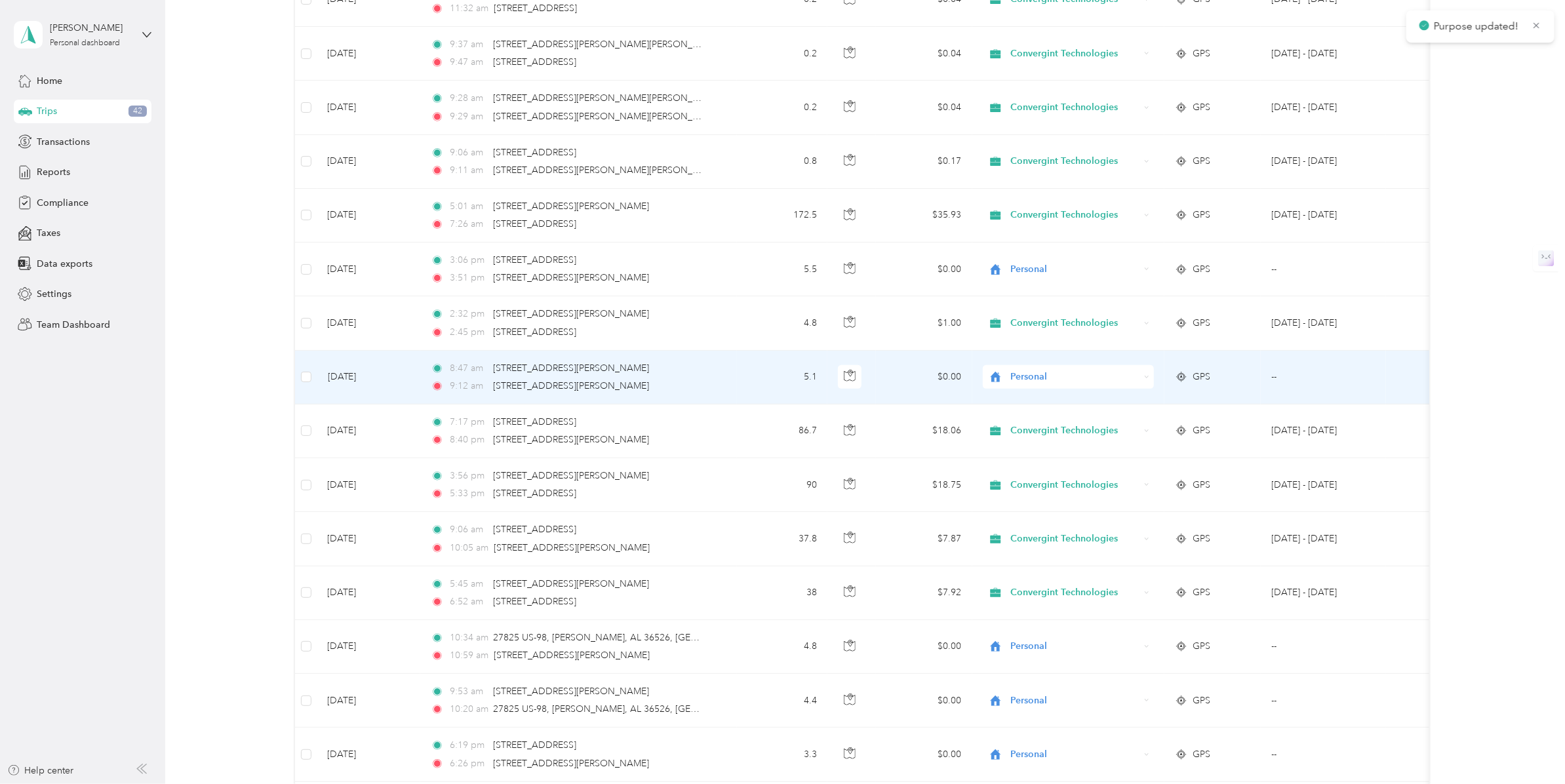
scroll to position [0, 0]
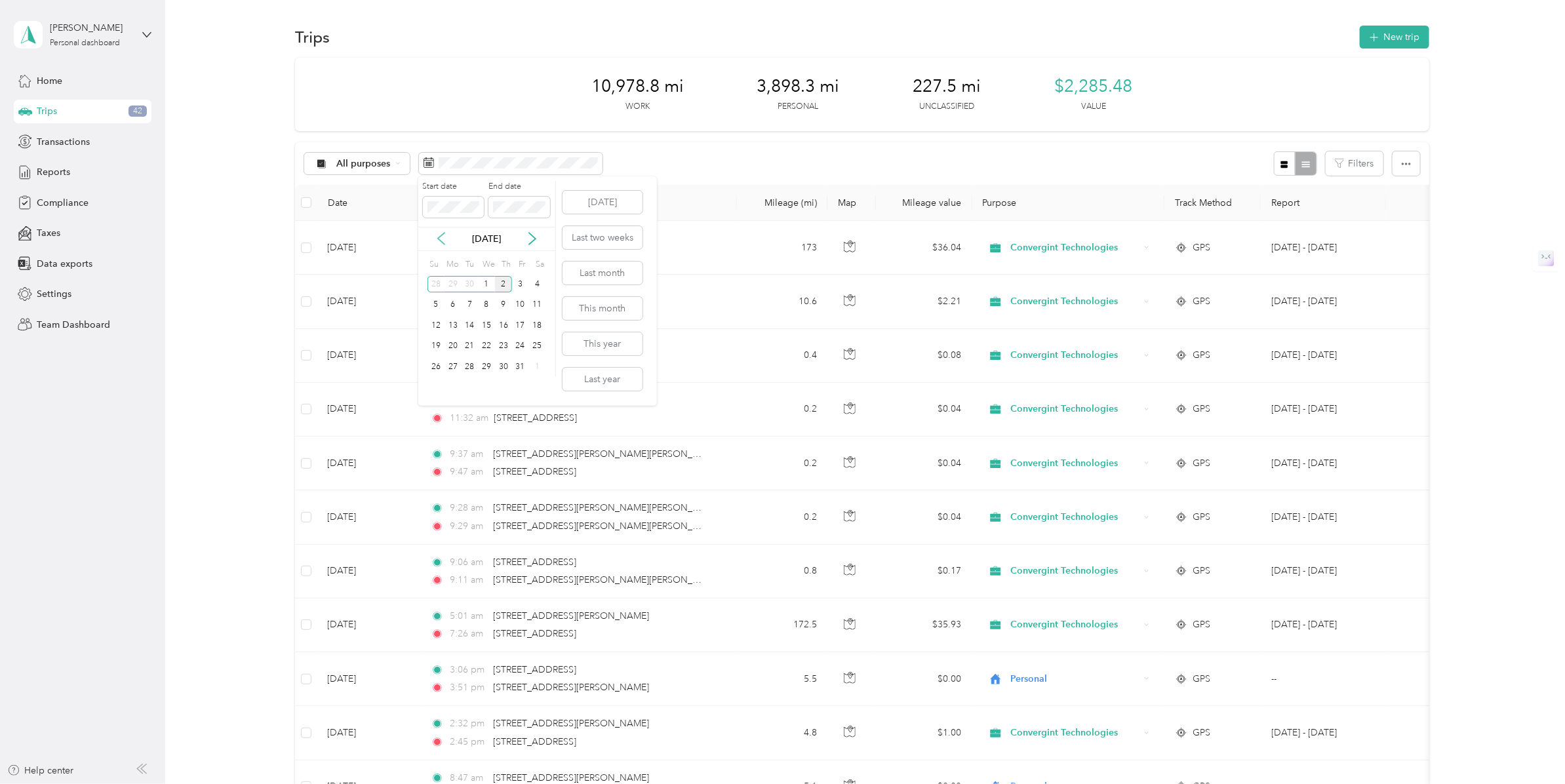
click at [446, 237] on icon at bounding box center [441, 238] width 13 height 13
click at [451, 283] on div "1" at bounding box center [453, 283] width 17 height 16
click at [472, 368] on div "30" at bounding box center [470, 366] width 17 height 16
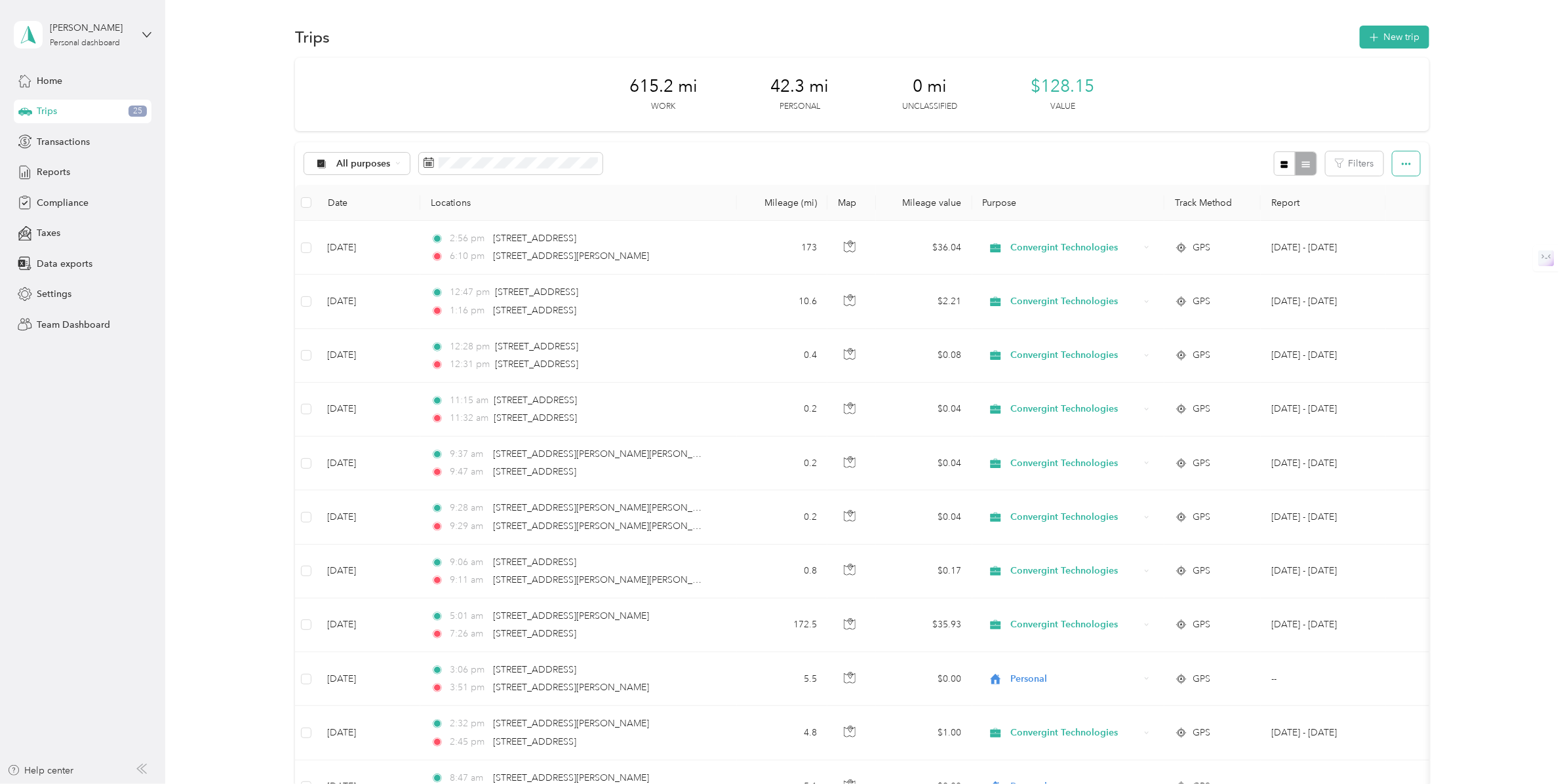
click at [1401, 165] on icon "button" at bounding box center [1406, 164] width 9 height 9
click at [1410, 164] on button "button" at bounding box center [1406, 164] width 28 height 24
click at [1368, 33] on icon "button" at bounding box center [1374, 37] width 15 height 15
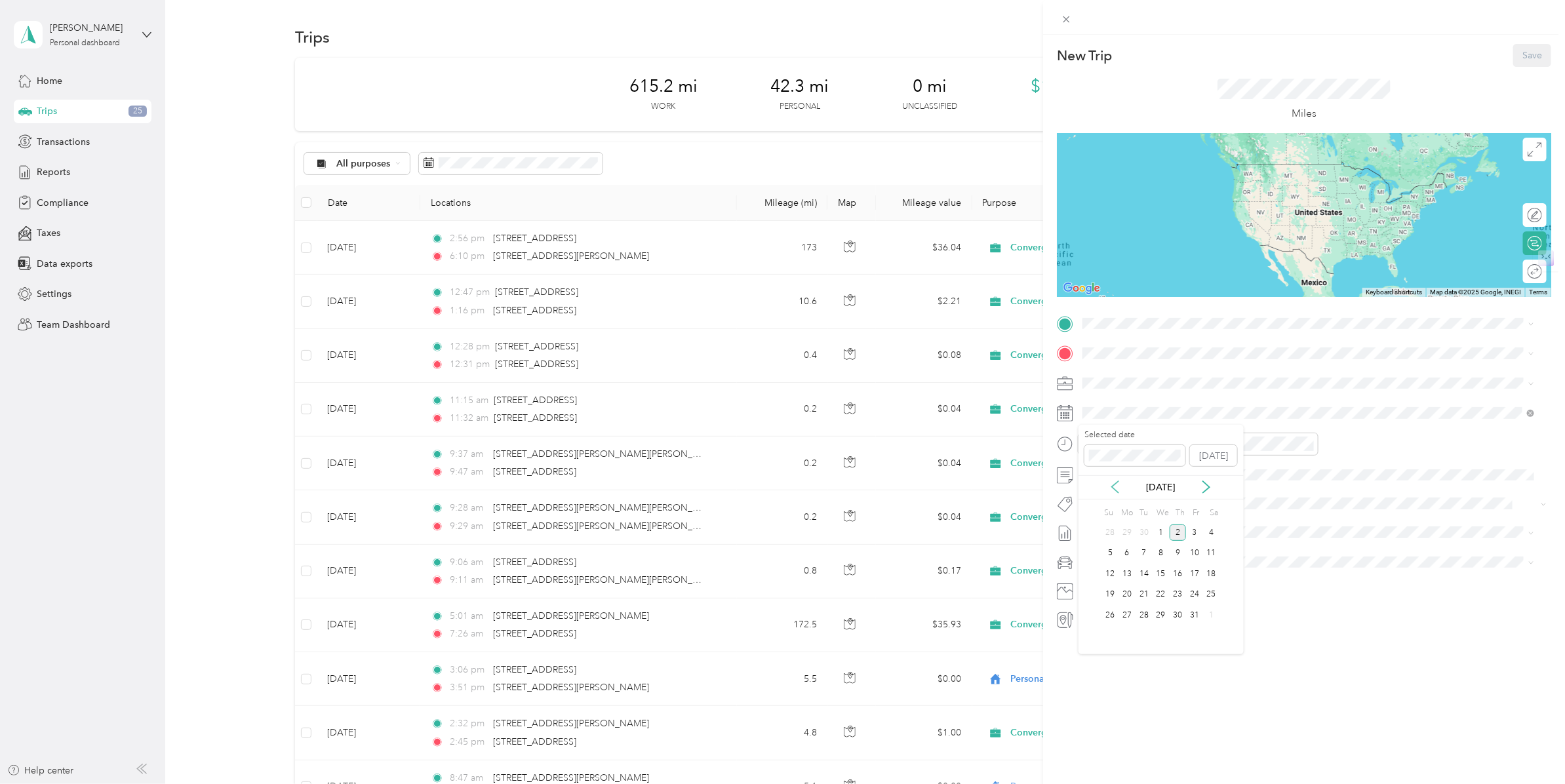
click at [1116, 491] on icon at bounding box center [1115, 487] width 7 height 11
click at [1110, 614] on div "28" at bounding box center [1110, 614] width 17 height 16
click at [1096, 490] on div "01" at bounding box center [1096, 491] width 31 height 18
click at [1135, 522] on div "49" at bounding box center [1134, 523] width 31 height 18
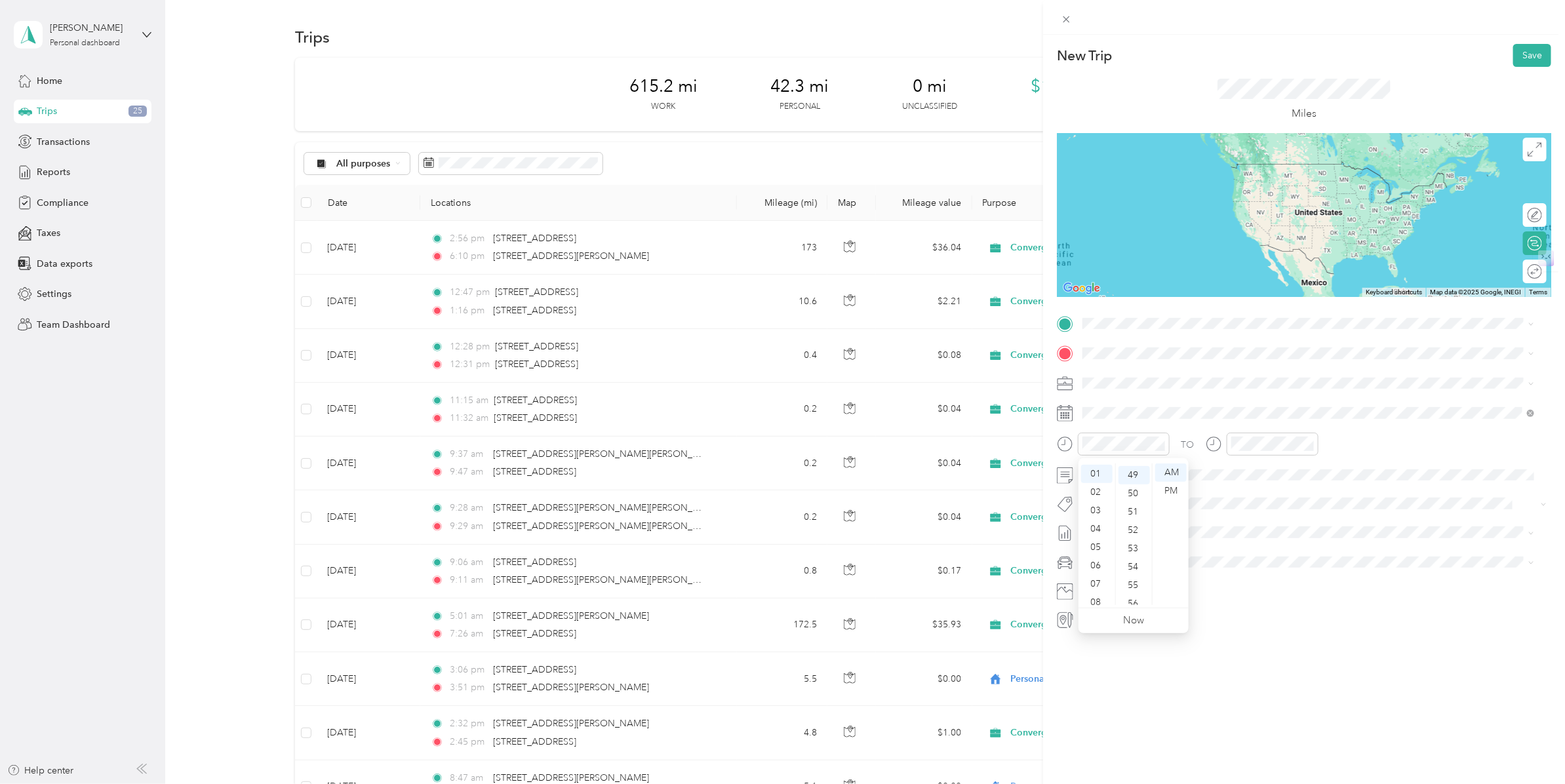
scroll to position [899, 0]
click at [1177, 488] on div "PM" at bounding box center [1171, 491] width 31 height 18
click at [1190, 410] on span "[STREET_ADDRESS][PERSON_NAME][US_STATE]" at bounding box center [1209, 407] width 204 height 11
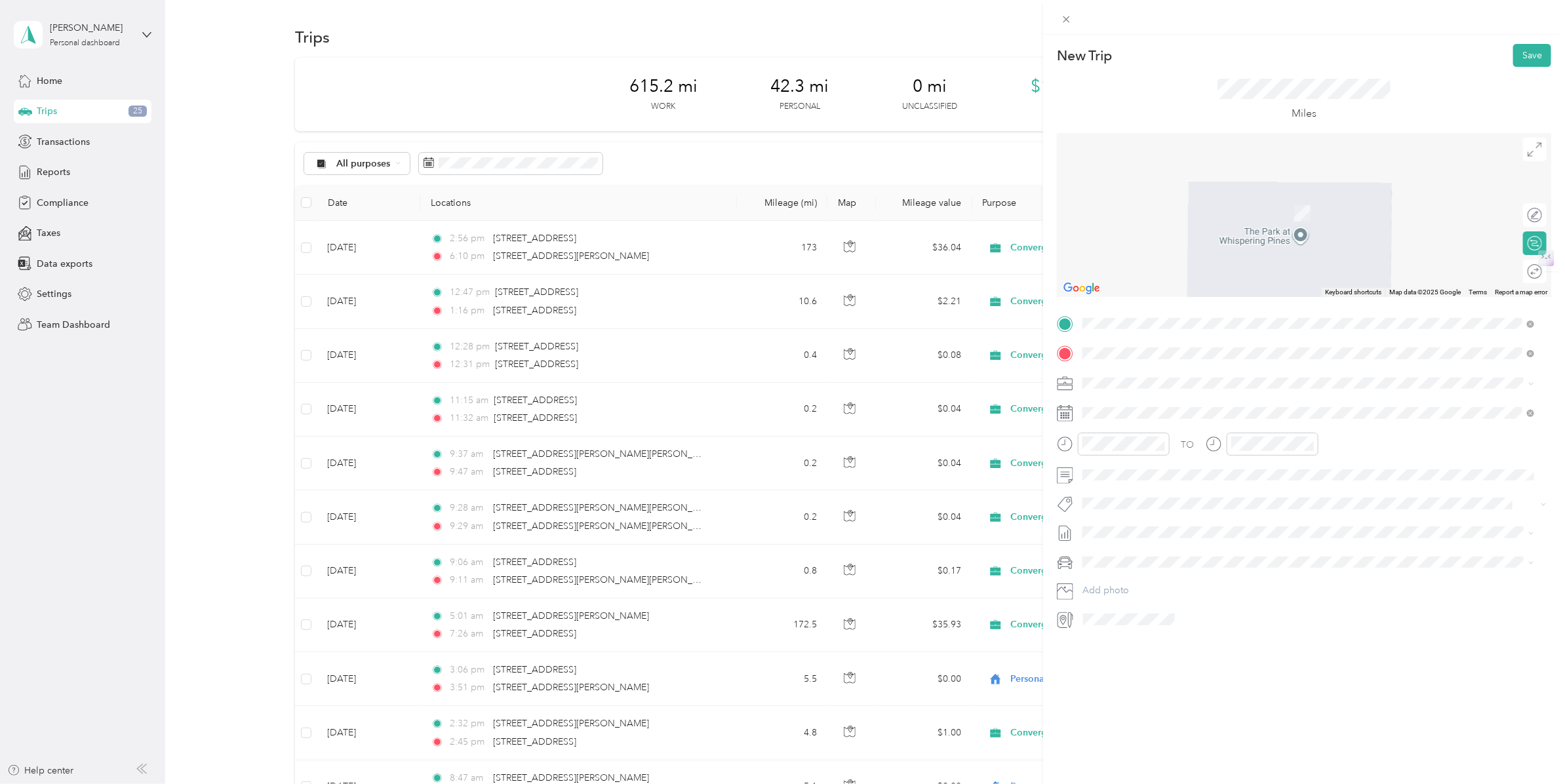
click at [1164, 397] on span "[STREET_ADDRESS][PERSON_NAME][US_STATE]" at bounding box center [1209, 400] width 204 height 11
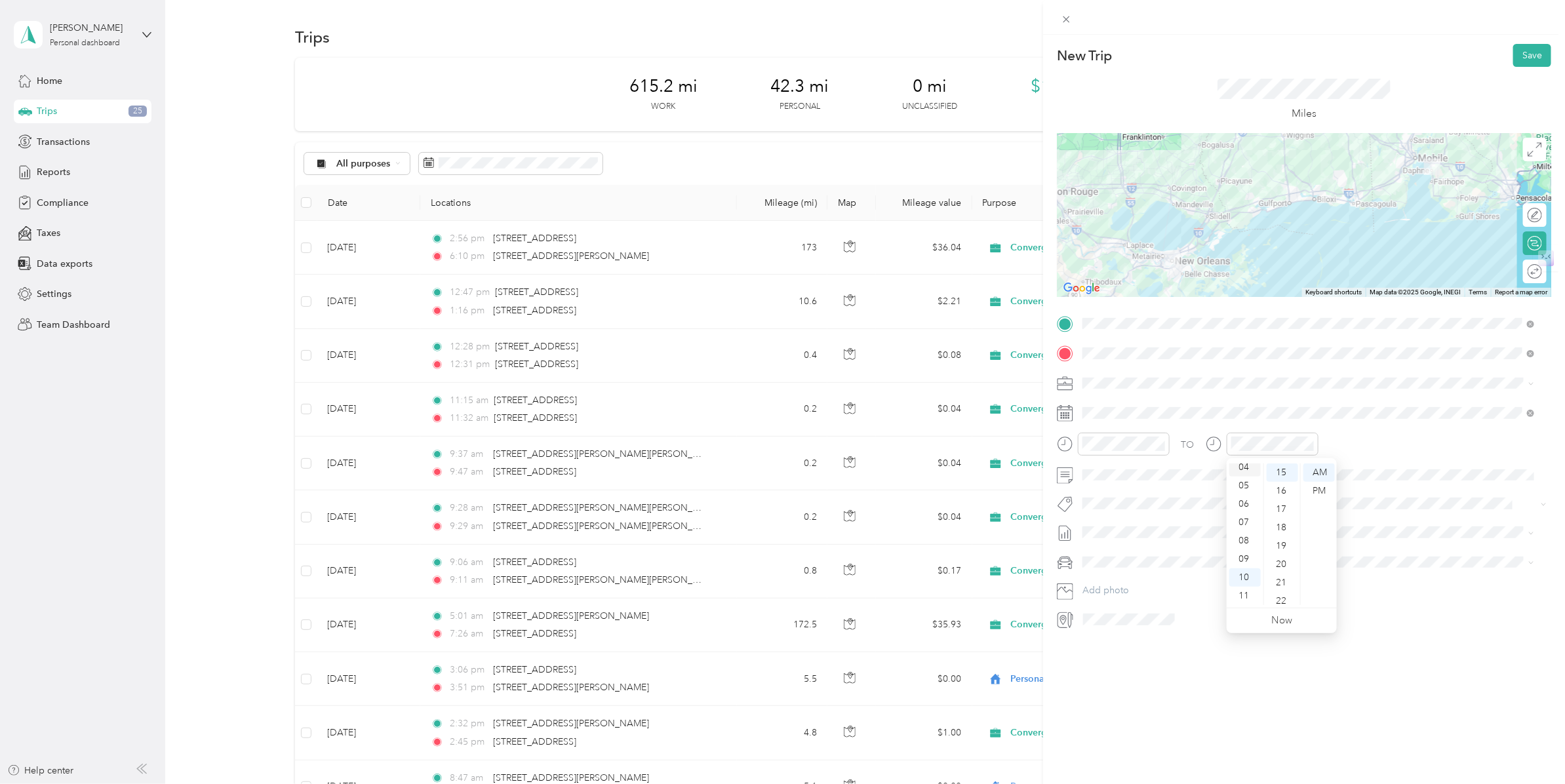
click at [1245, 467] on div "04" at bounding box center [1245, 467] width 31 height 18
click at [1283, 596] on div "44" at bounding box center [1282, 595] width 31 height 18
click at [1315, 492] on div "PM" at bounding box center [1319, 491] width 31 height 18
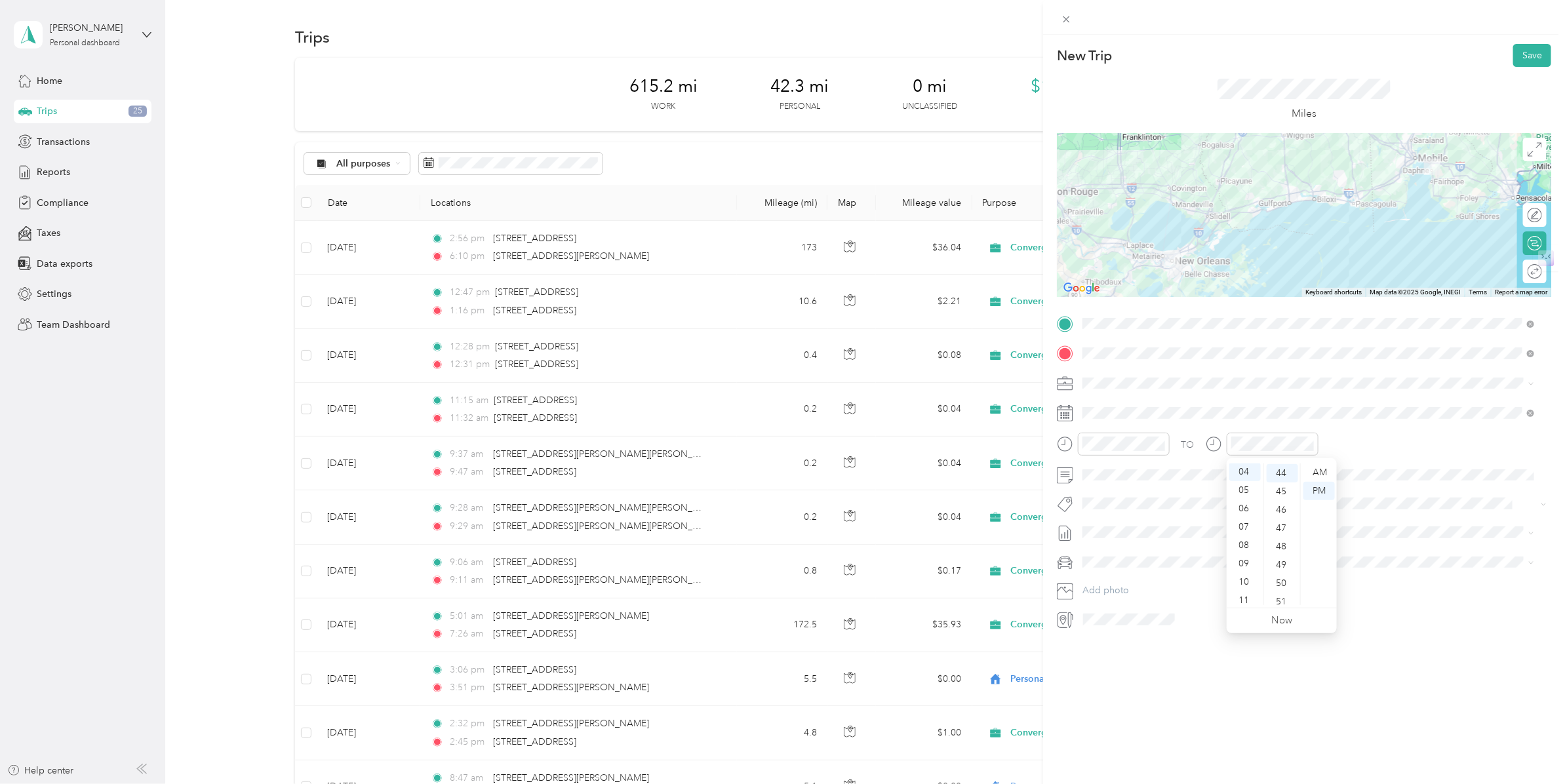
click at [1367, 695] on div "New Trip Save This trip cannot be edited because it is either under review, app…" at bounding box center [1304, 426] width 522 height 784
click at [1523, 59] on button "Save" at bounding box center [1532, 55] width 38 height 23
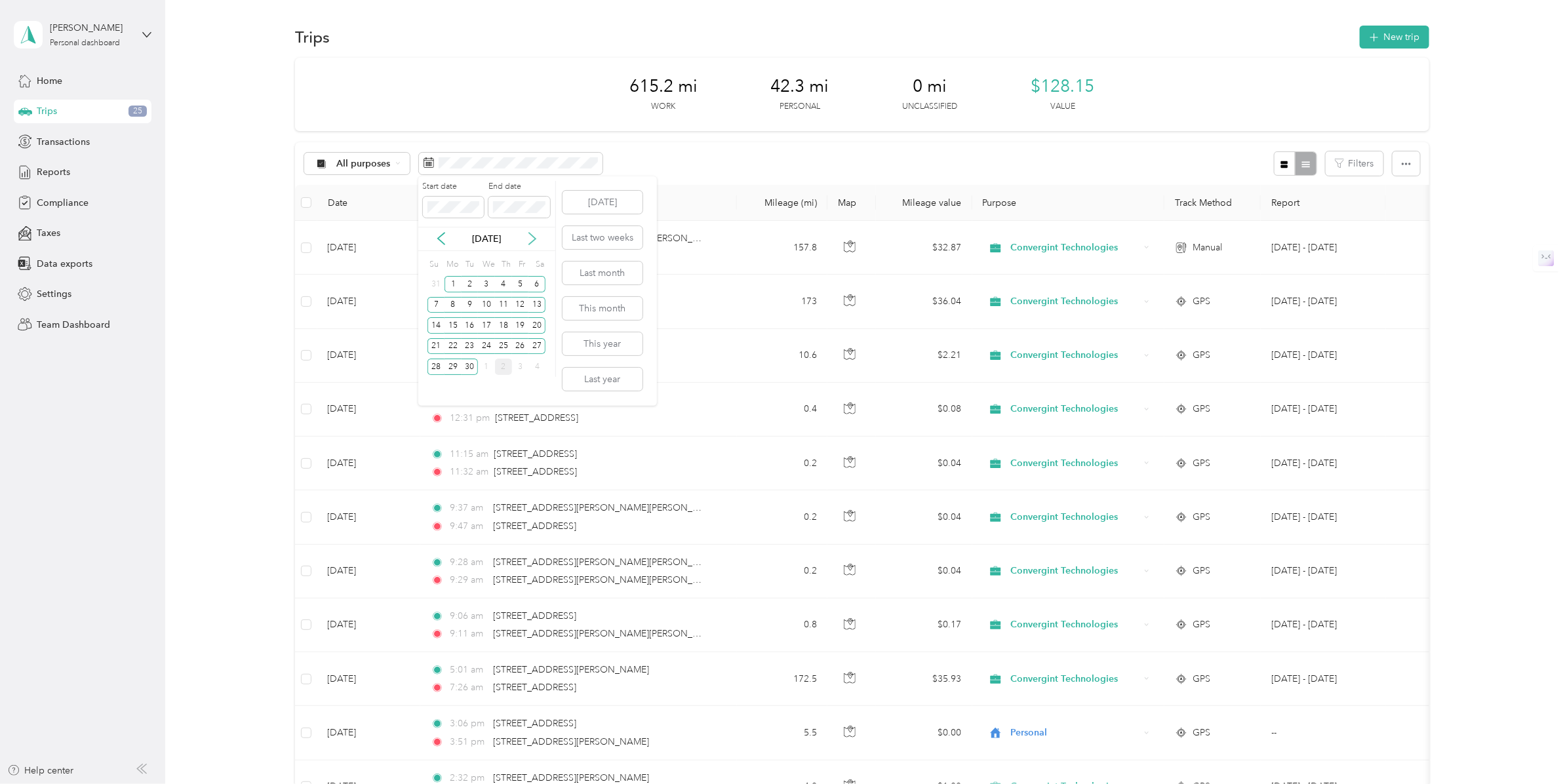
click at [536, 237] on icon at bounding box center [532, 238] width 13 height 13
click at [484, 283] on div "1" at bounding box center [486, 283] width 17 height 16
click at [487, 280] on div "1" at bounding box center [486, 283] width 17 height 16
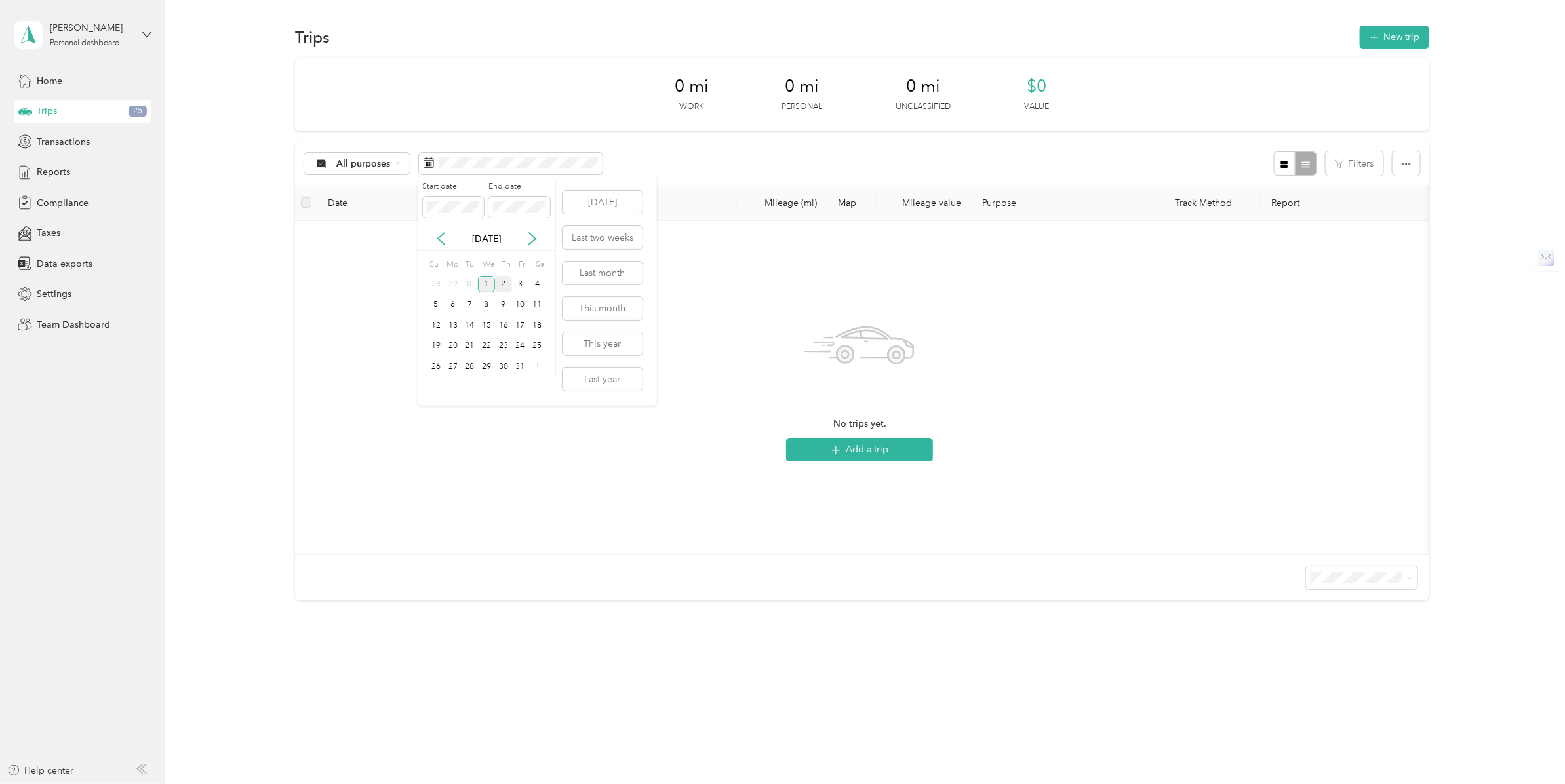
click at [483, 278] on div "1" at bounding box center [486, 283] width 17 height 16
click at [518, 365] on div "31" at bounding box center [521, 366] width 17 height 16
click at [1391, 41] on button "New trip" at bounding box center [1394, 37] width 70 height 23
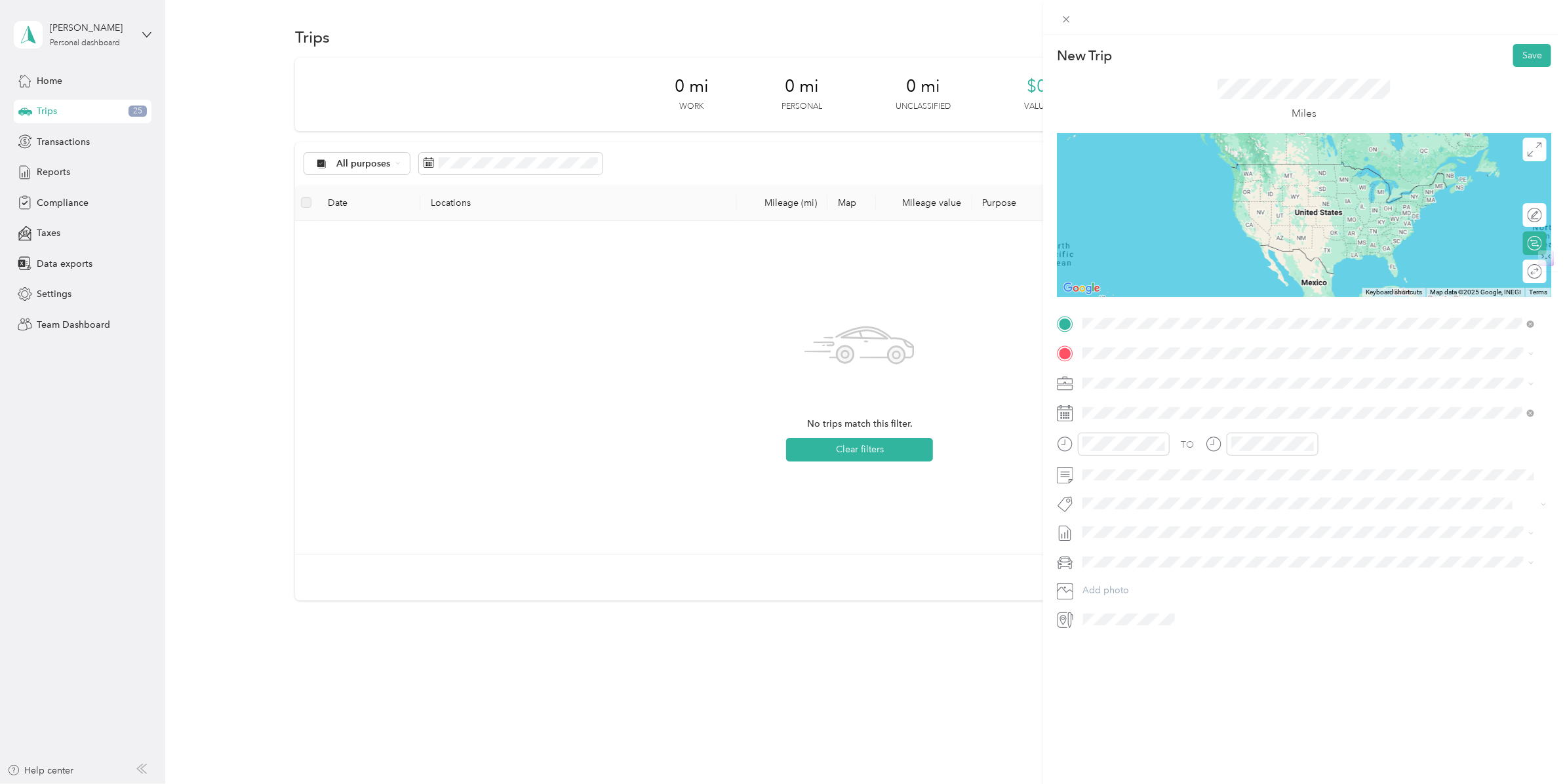
click at [1161, 361] on li "[STREET_ADDRESS][PERSON_NAME][US_STATE]" at bounding box center [1309, 371] width 461 height 27
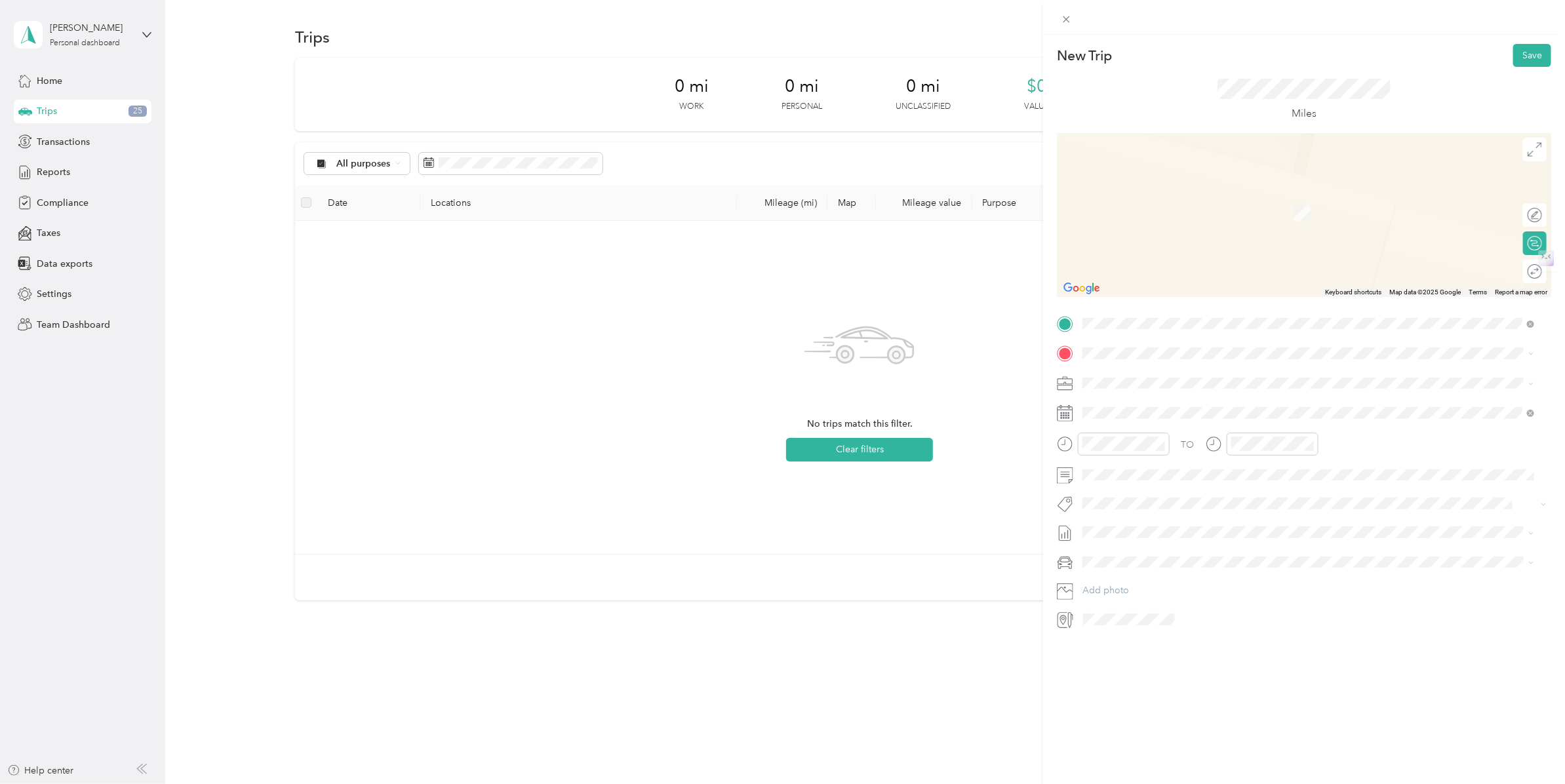
click at [1221, 442] on span "[STREET_ADDRESS][PERSON_NAME][US_STATE]" at bounding box center [1209, 436] width 204 height 11
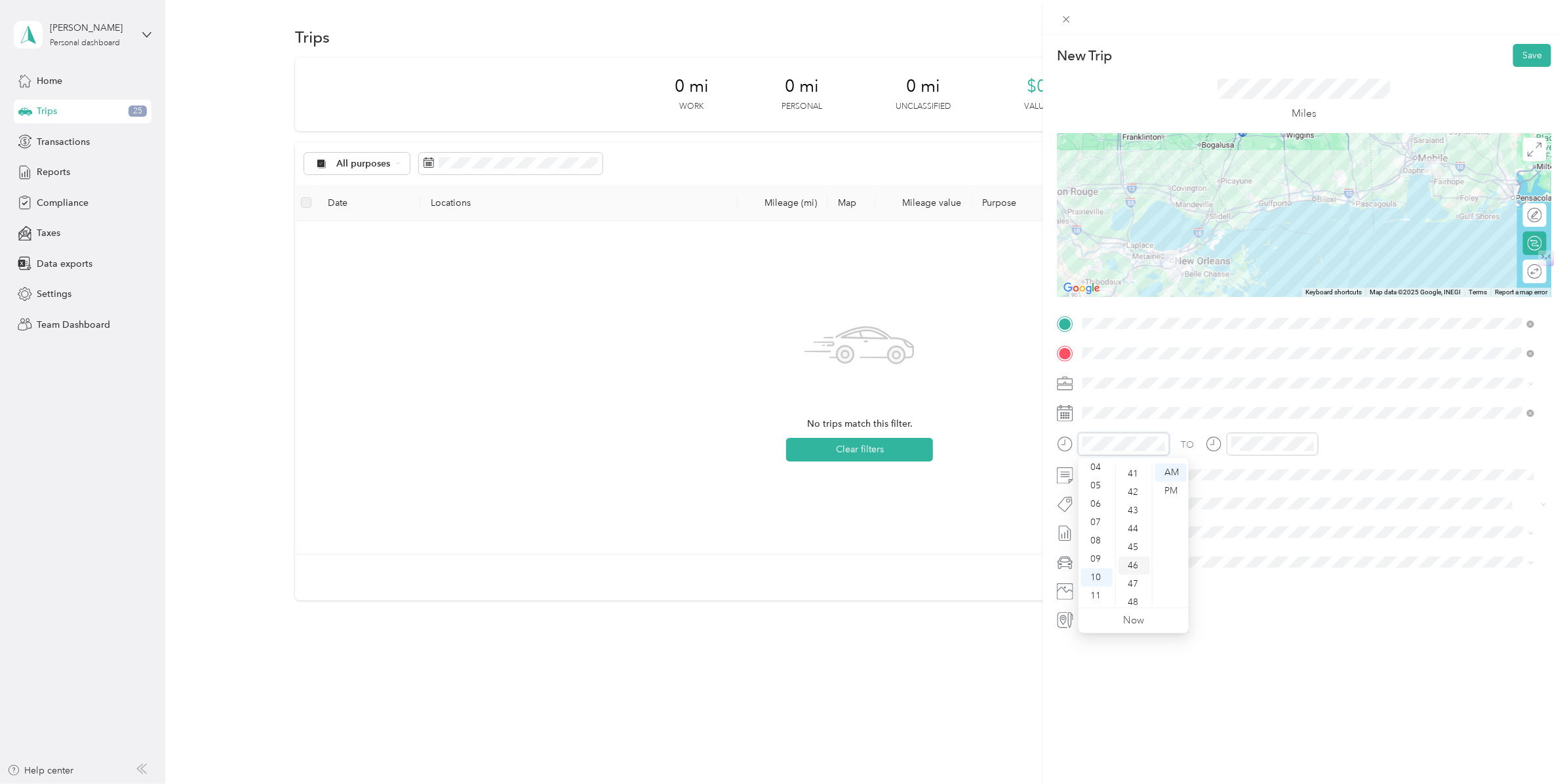
scroll to position [712, 0]
click at [1135, 548] on div "43" at bounding box center [1134, 549] width 31 height 18
click at [1248, 490] on div "01" at bounding box center [1245, 491] width 31 height 18
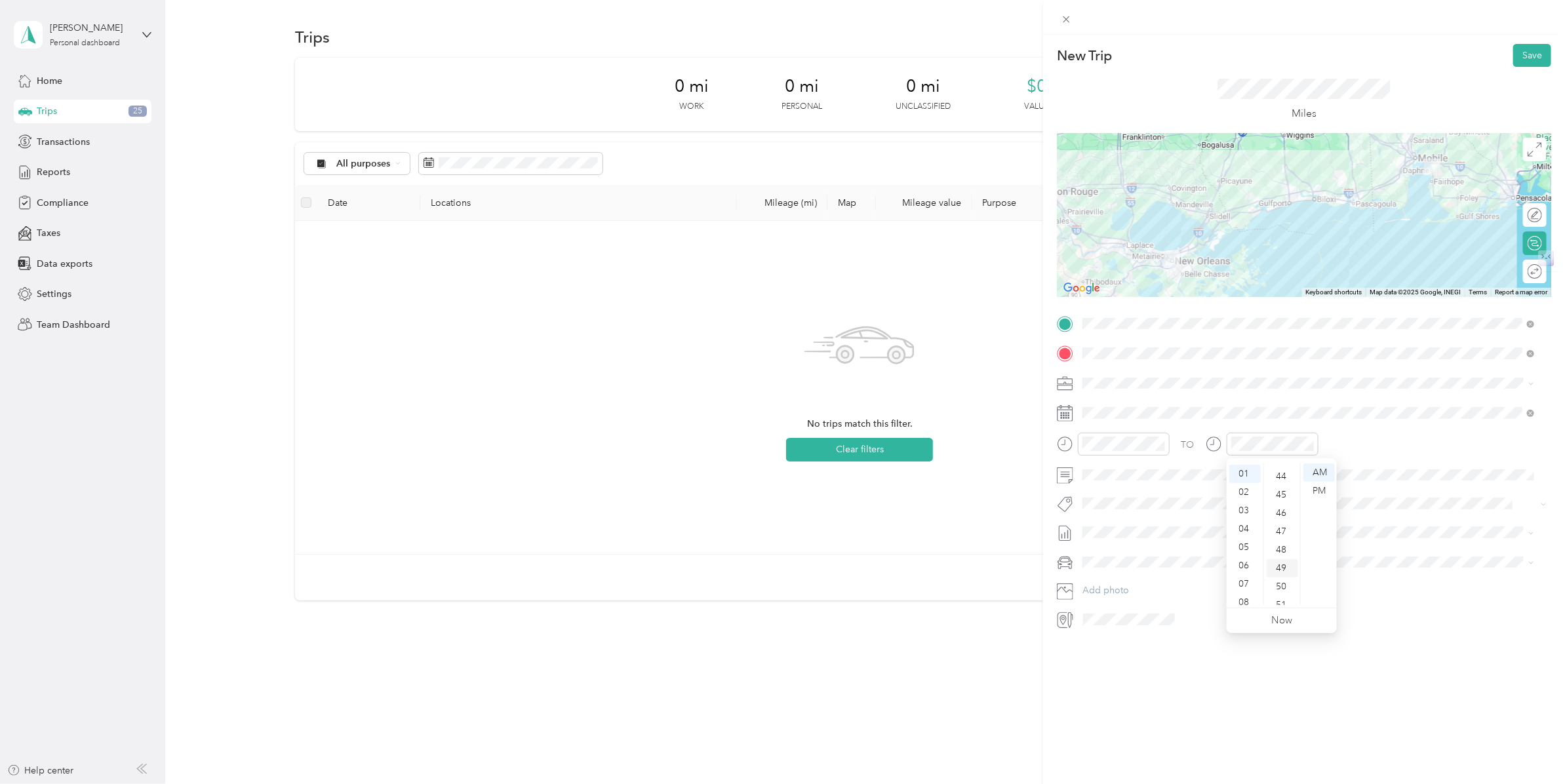
click at [1282, 565] on div "49" at bounding box center [1282, 568] width 31 height 18
click at [1320, 492] on div "PM" at bounding box center [1319, 491] width 31 height 18
click at [1171, 493] on div "PM" at bounding box center [1171, 491] width 31 height 18
click at [1260, 637] on div "New Trip Save This trip cannot be edited because it is either under review, app…" at bounding box center [1304, 426] width 522 height 784
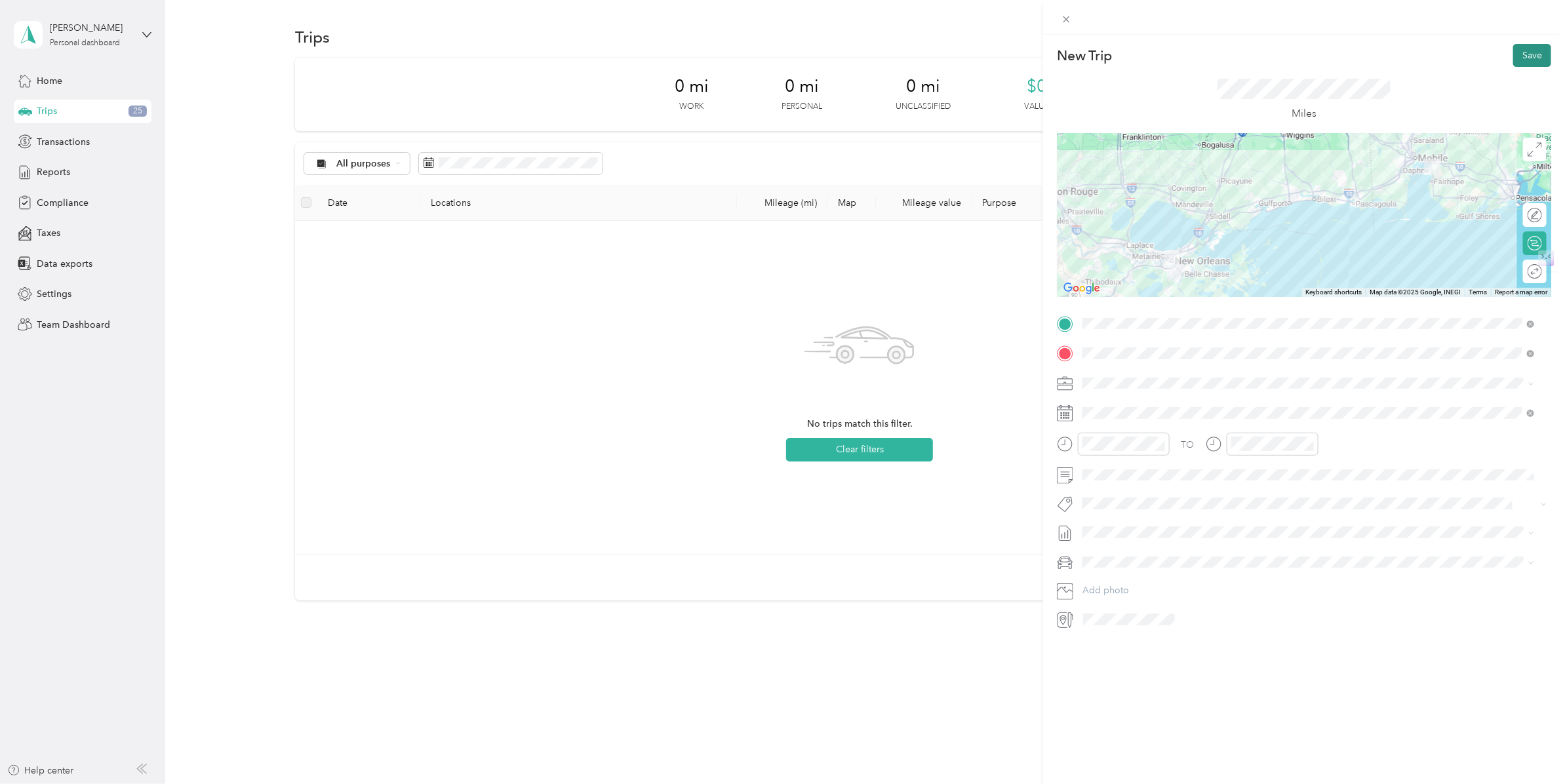
click at [1526, 54] on button "Save" at bounding box center [1532, 55] width 38 height 23
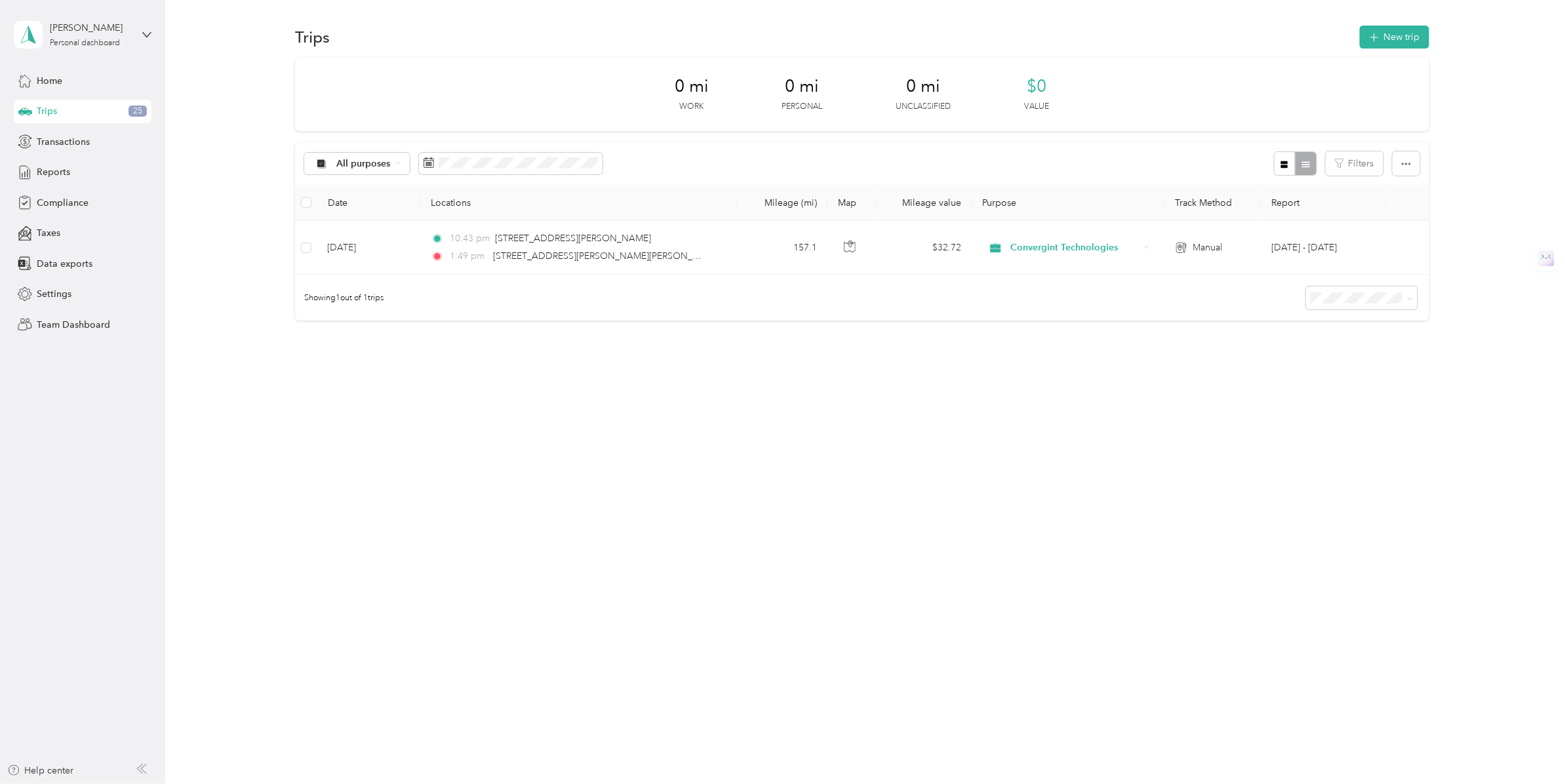
click at [1079, 475] on div "Trips New trip 0 mi Work 0 mi Personal 0 mi Unclassified $0 Value All purposes …" at bounding box center [862, 392] width 1393 height 784
click at [979, 468] on div "Trips New trip 0 mi Work 0 mi Personal 0 mi Unclassified $0 Value All purposes …" at bounding box center [862, 392] width 1393 height 784
click at [83, 166] on div "Reports" at bounding box center [83, 172] width 138 height 24
